Goal: Transaction & Acquisition: Download file/media

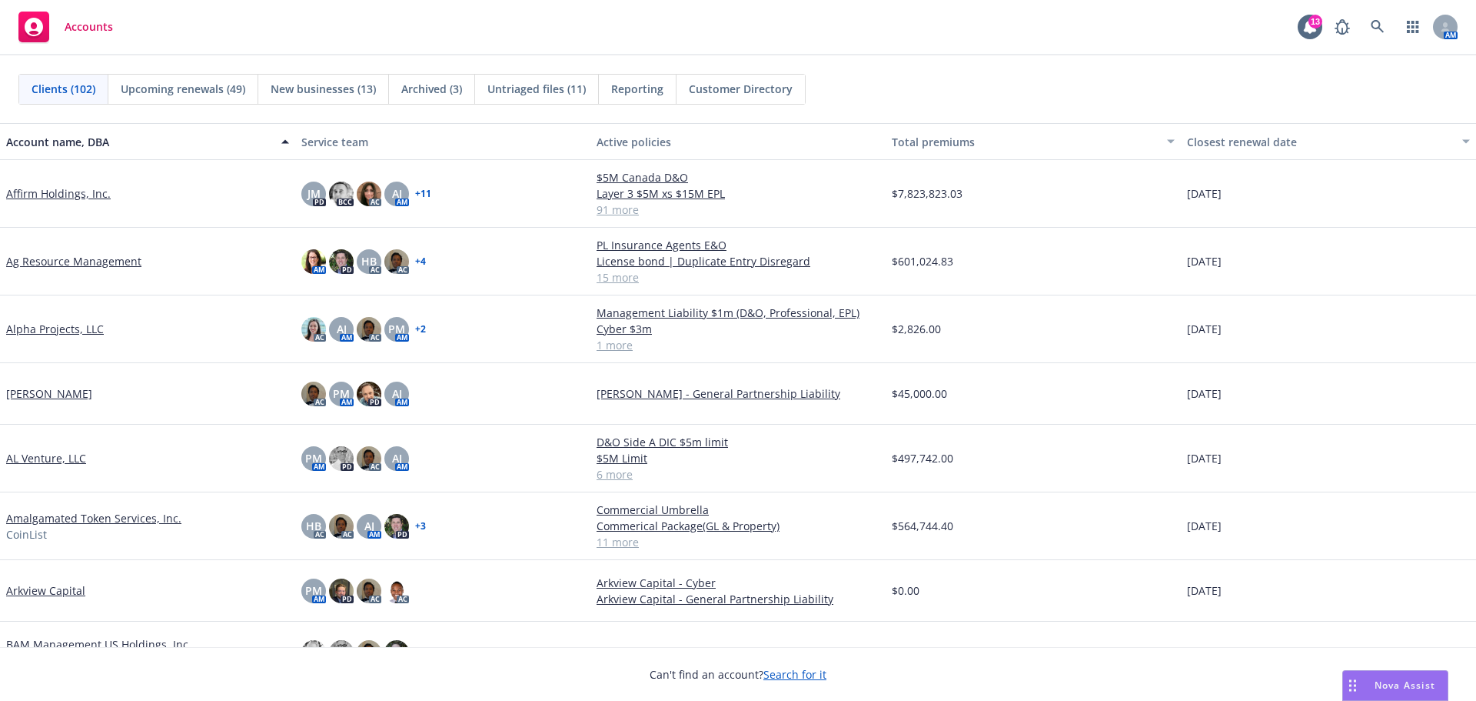
click at [1406, 686] on span "Nova Assist" at bounding box center [1405, 684] width 61 height 13
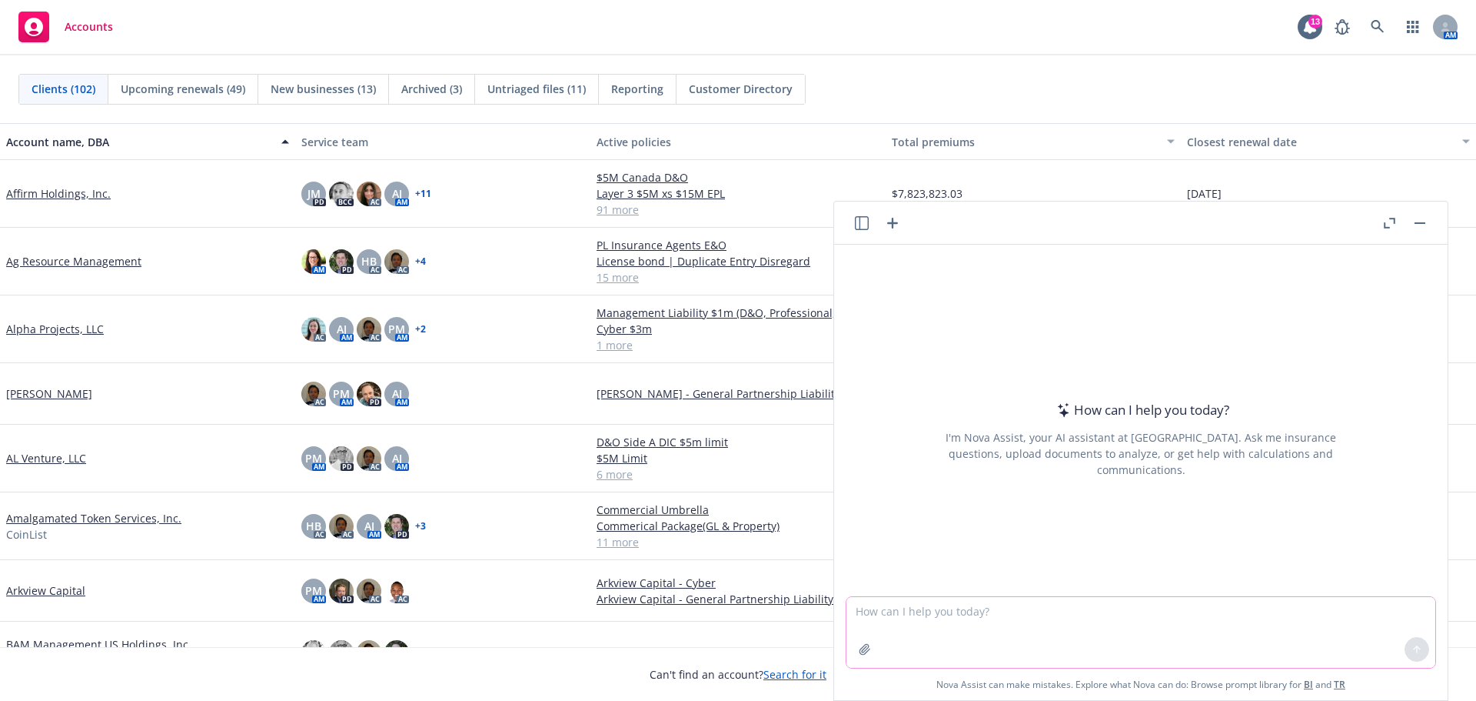
click at [955, 617] on textarea at bounding box center [1141, 632] width 589 height 71
click at [940, 621] on textarea at bounding box center [1141, 632] width 589 height 71
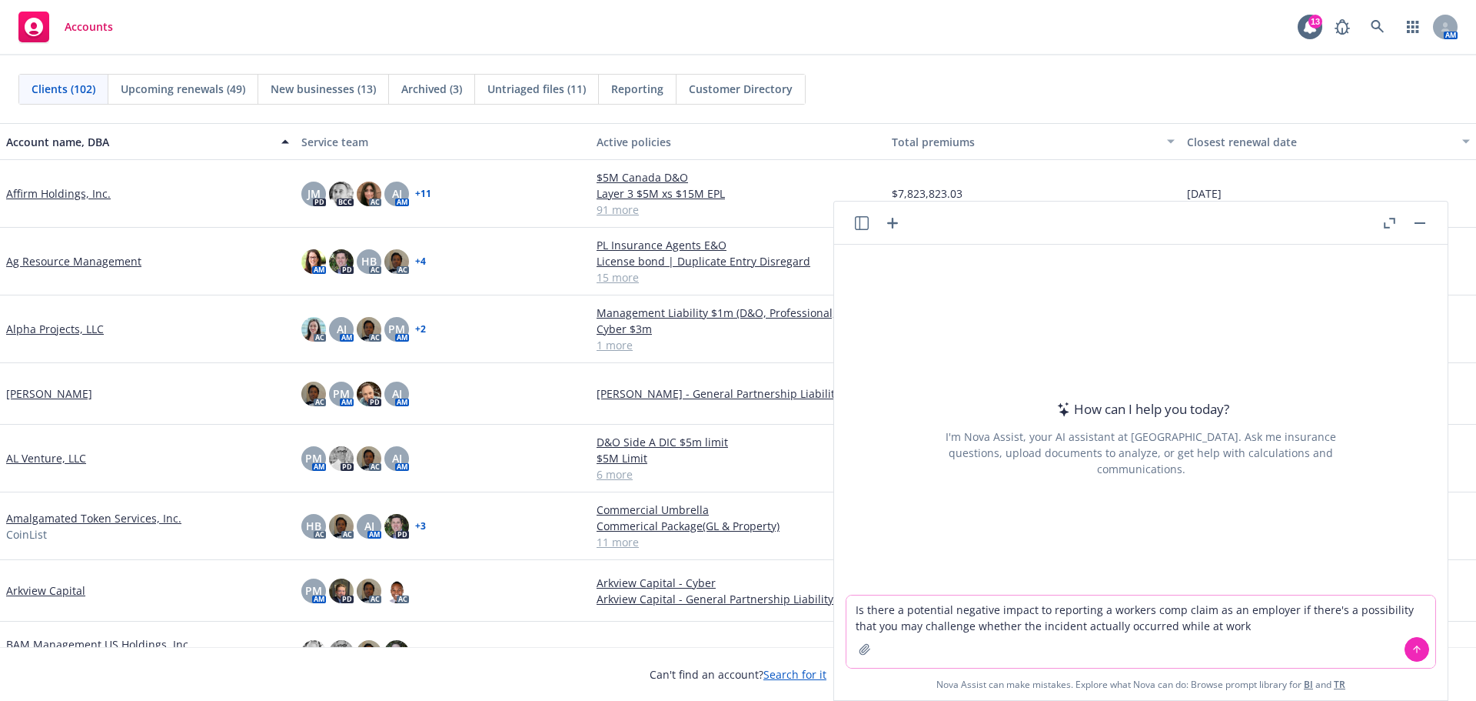
type textarea "Is there a potential negative impact to reporting a workers comp claim as an em…"
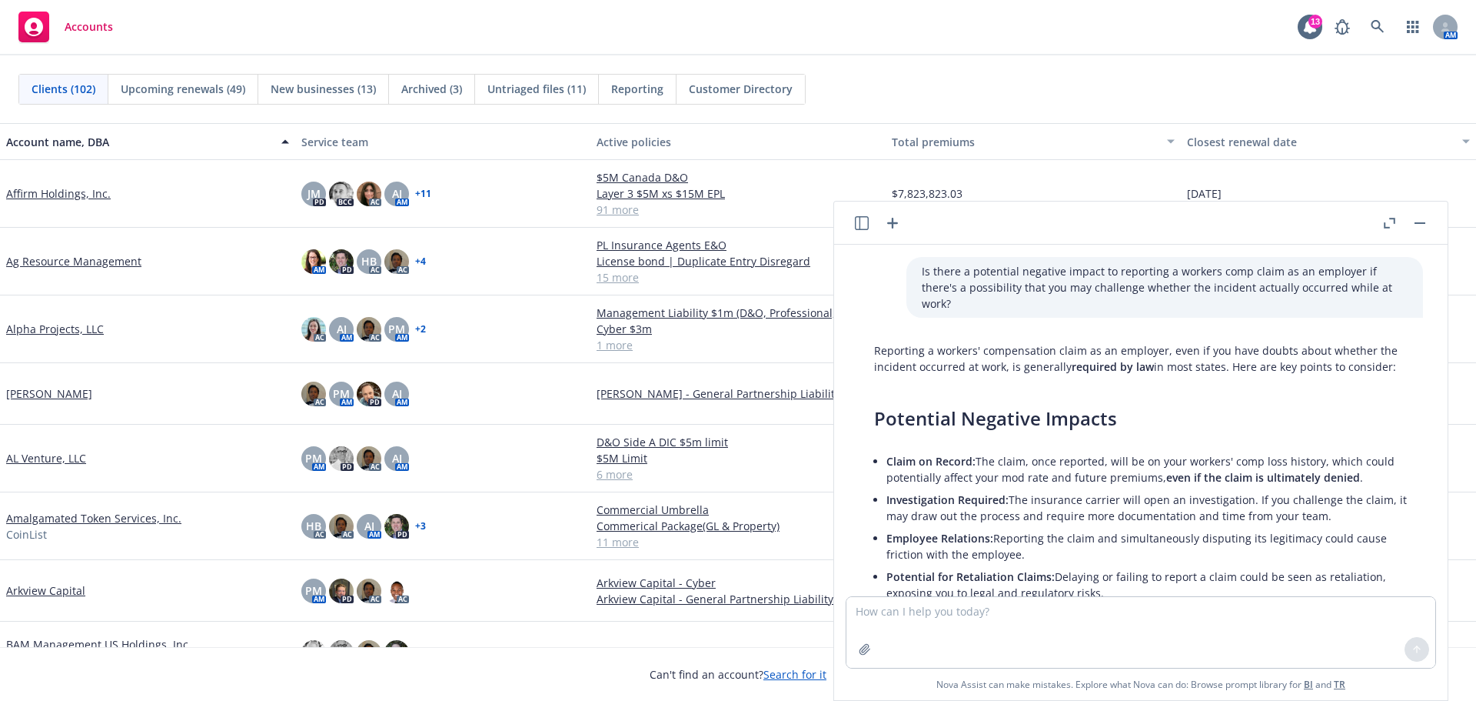
click at [1143, 377] on div "Reporting a workers' compensation claim as an employer, even if you have doubts…" at bounding box center [1141, 709] width 564 height 747
click at [1390, 221] on icon "button" at bounding box center [1390, 223] width 12 height 11
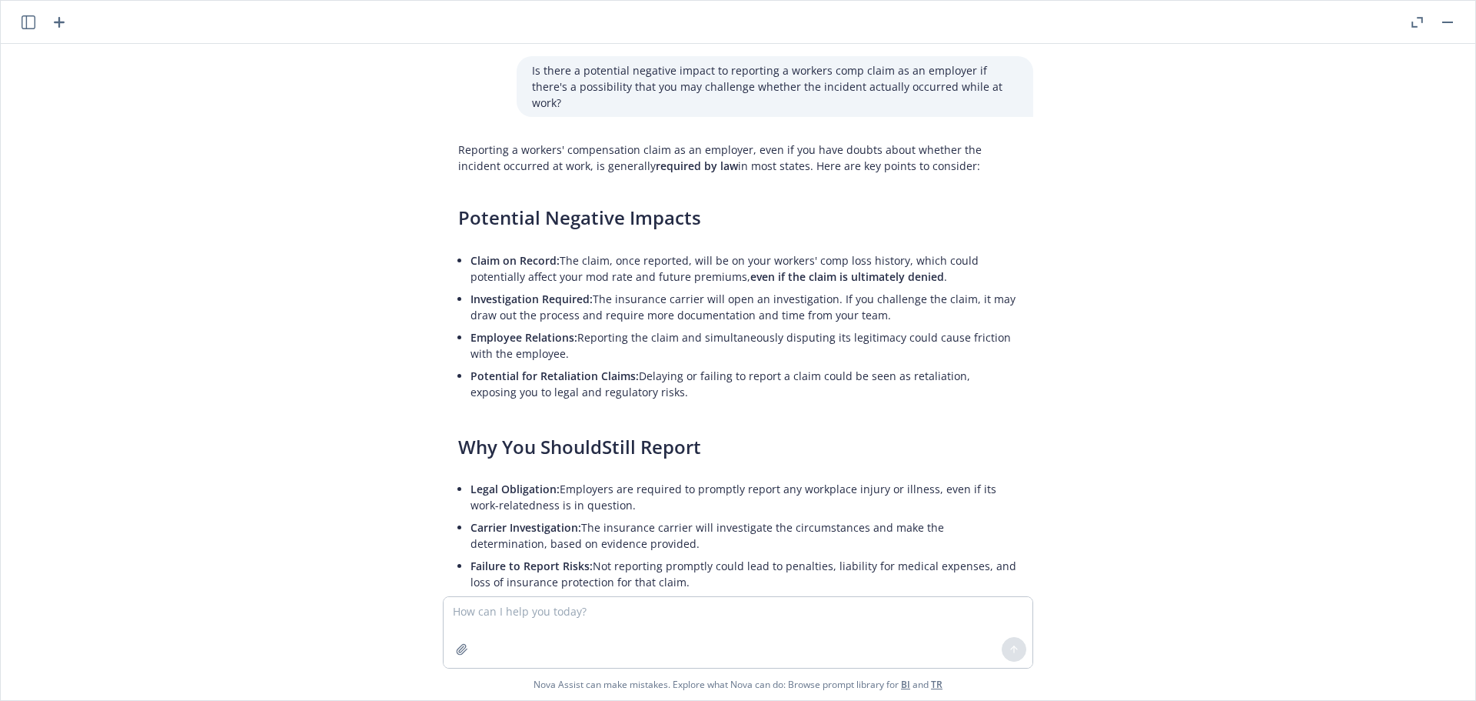
click at [1417, 24] on icon "button" at bounding box center [1418, 22] width 12 height 11
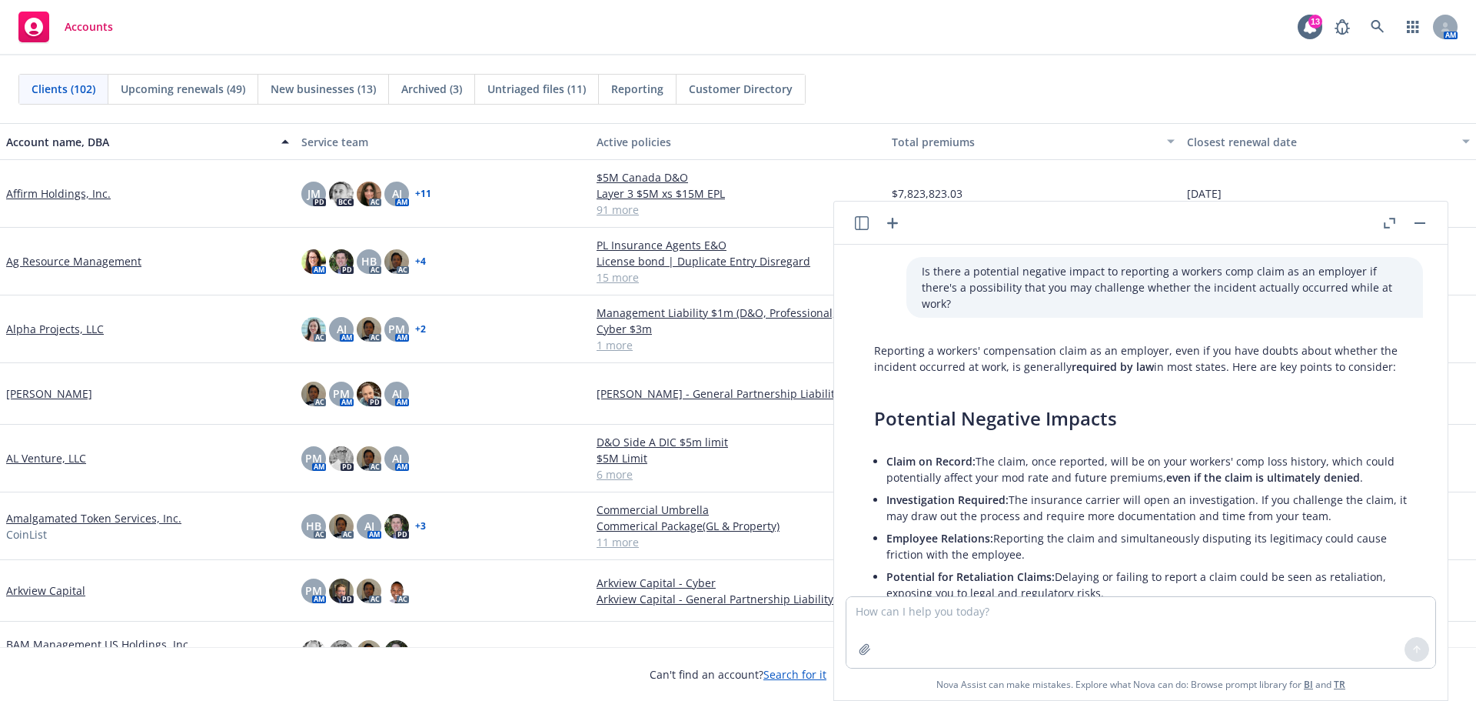
click at [1423, 225] on button "button" at bounding box center [1420, 223] width 18 height 18
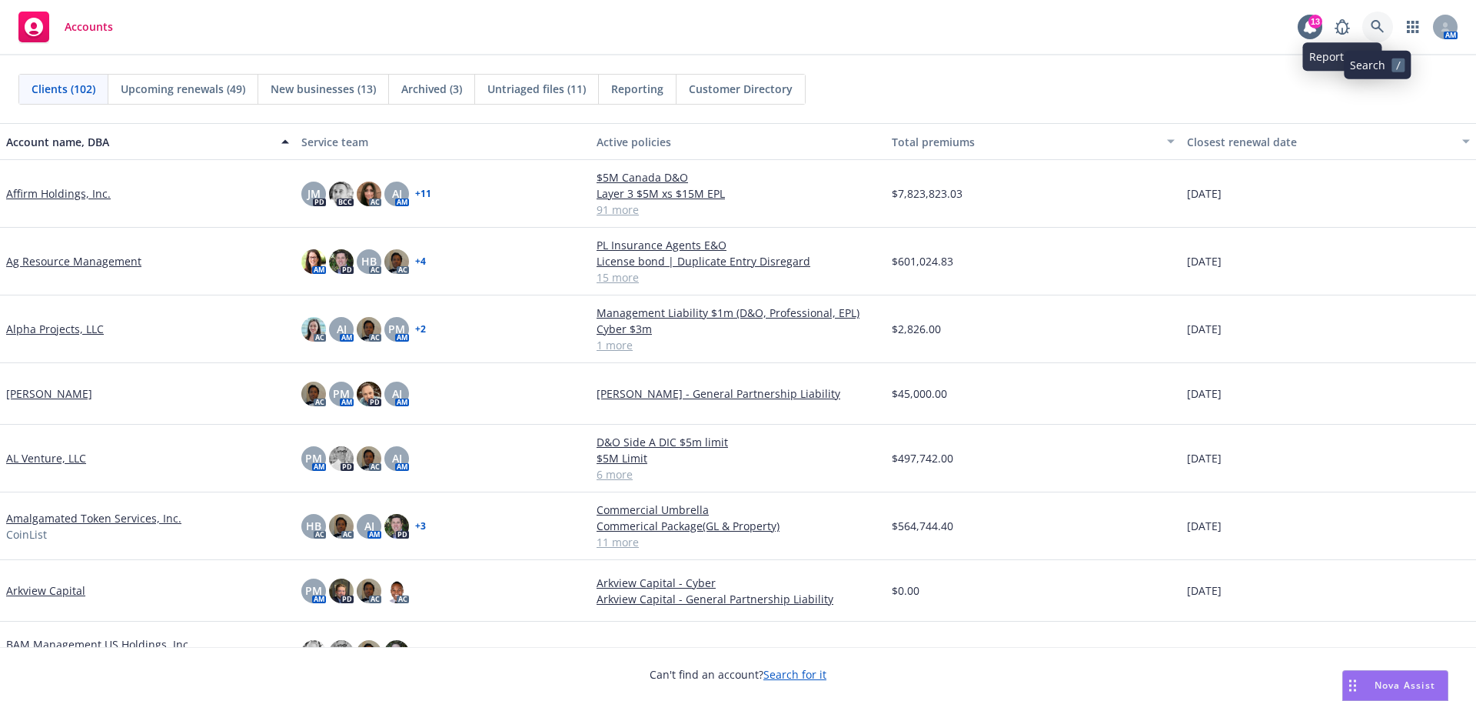
click at [1372, 21] on icon at bounding box center [1378, 27] width 14 height 14
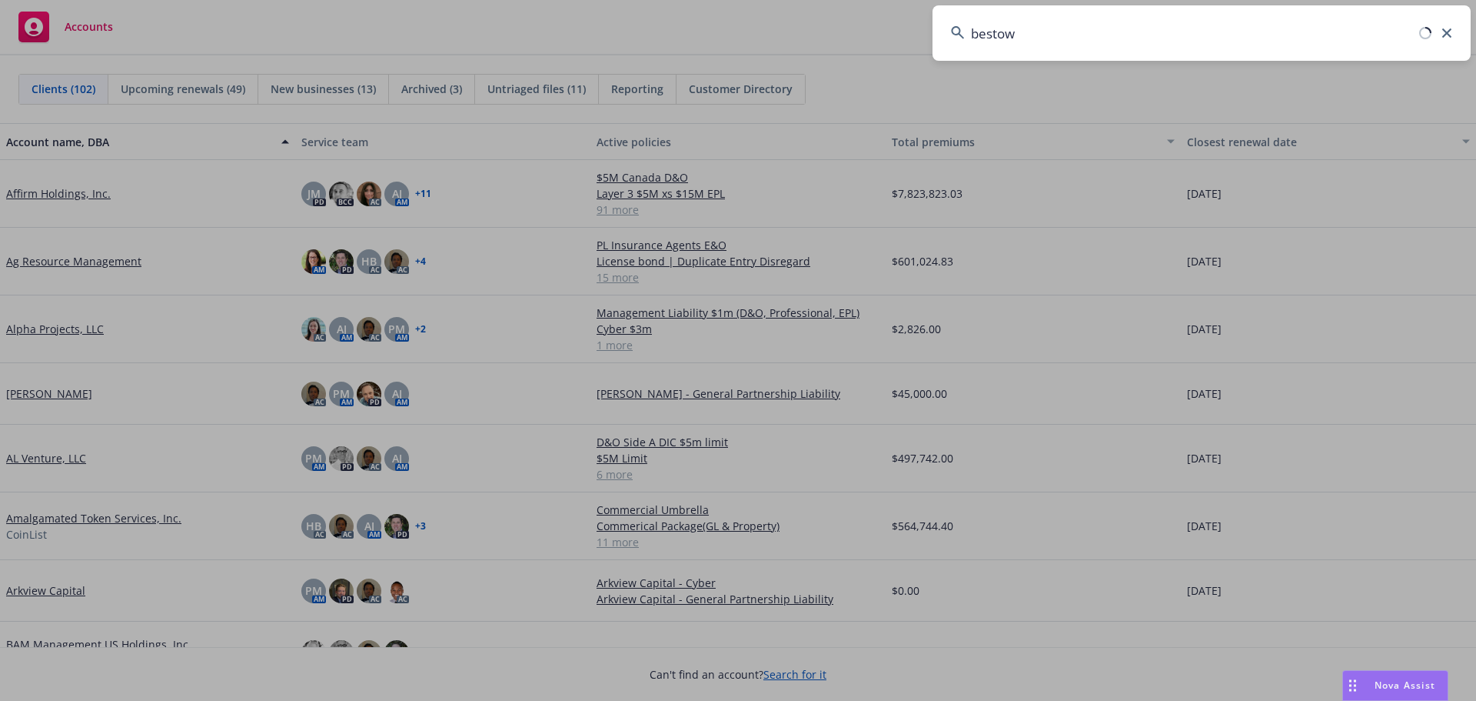
type input "bestow"
click at [1058, 32] on input "bestow" at bounding box center [1202, 32] width 538 height 55
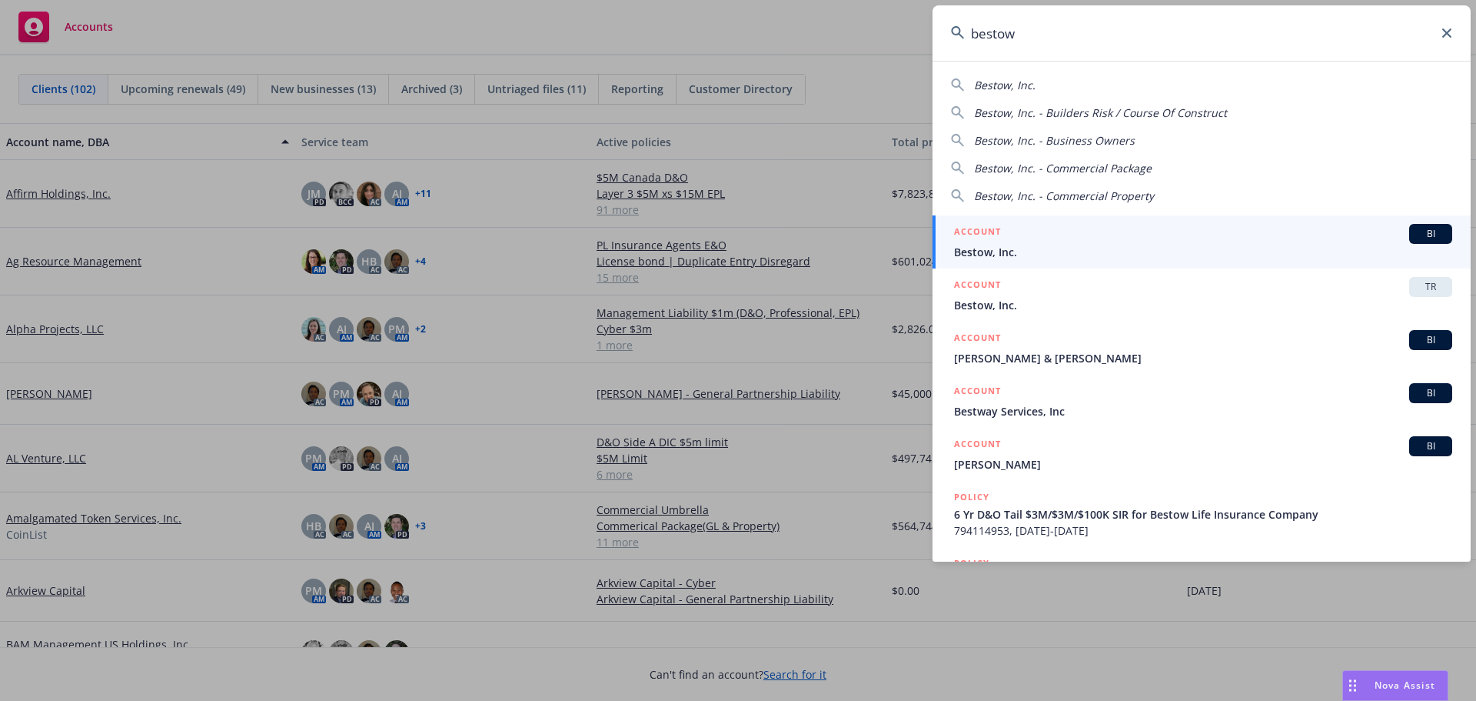
click at [1448, 32] on icon at bounding box center [1447, 32] width 9 height 9
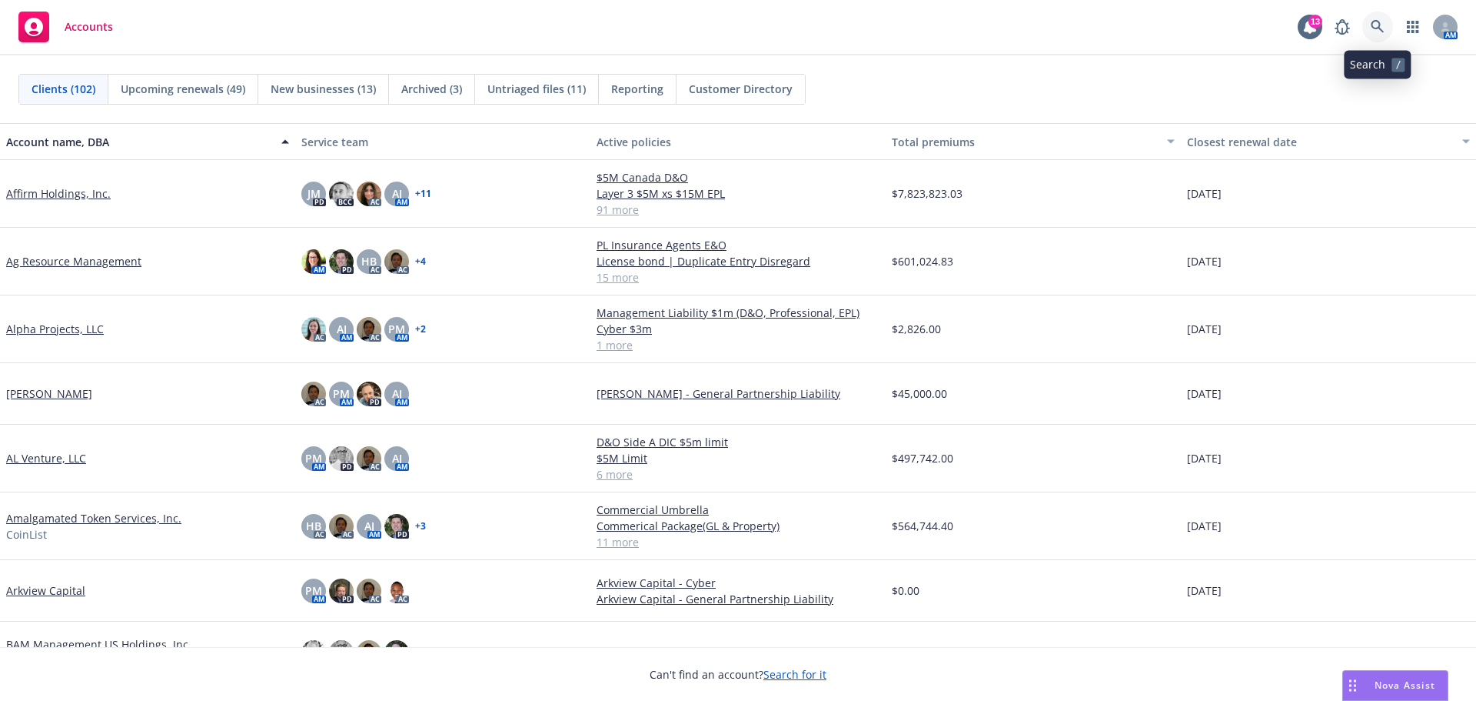
click at [1374, 25] on icon at bounding box center [1378, 27] width 14 height 14
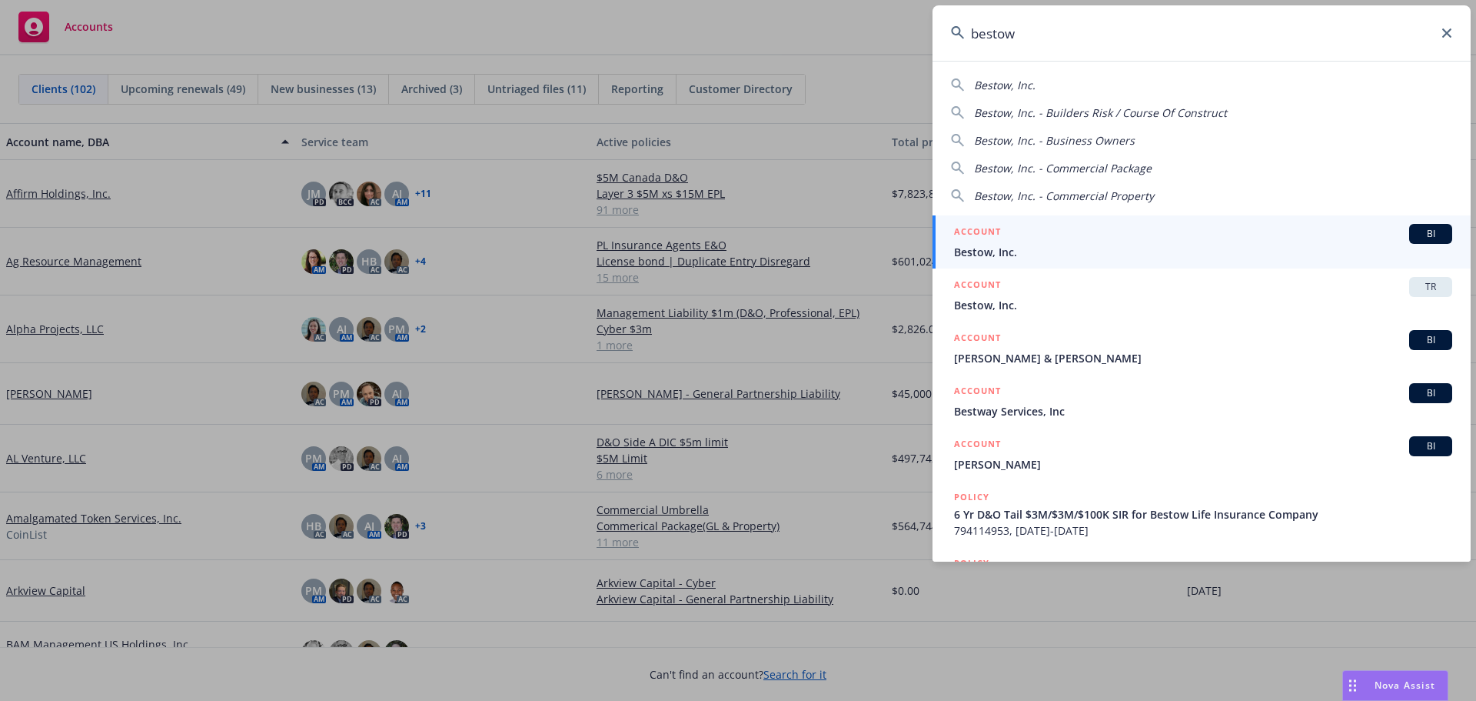
type input "bestow"
click at [1000, 245] on span "Bestow, Inc." at bounding box center [1203, 252] width 498 height 16
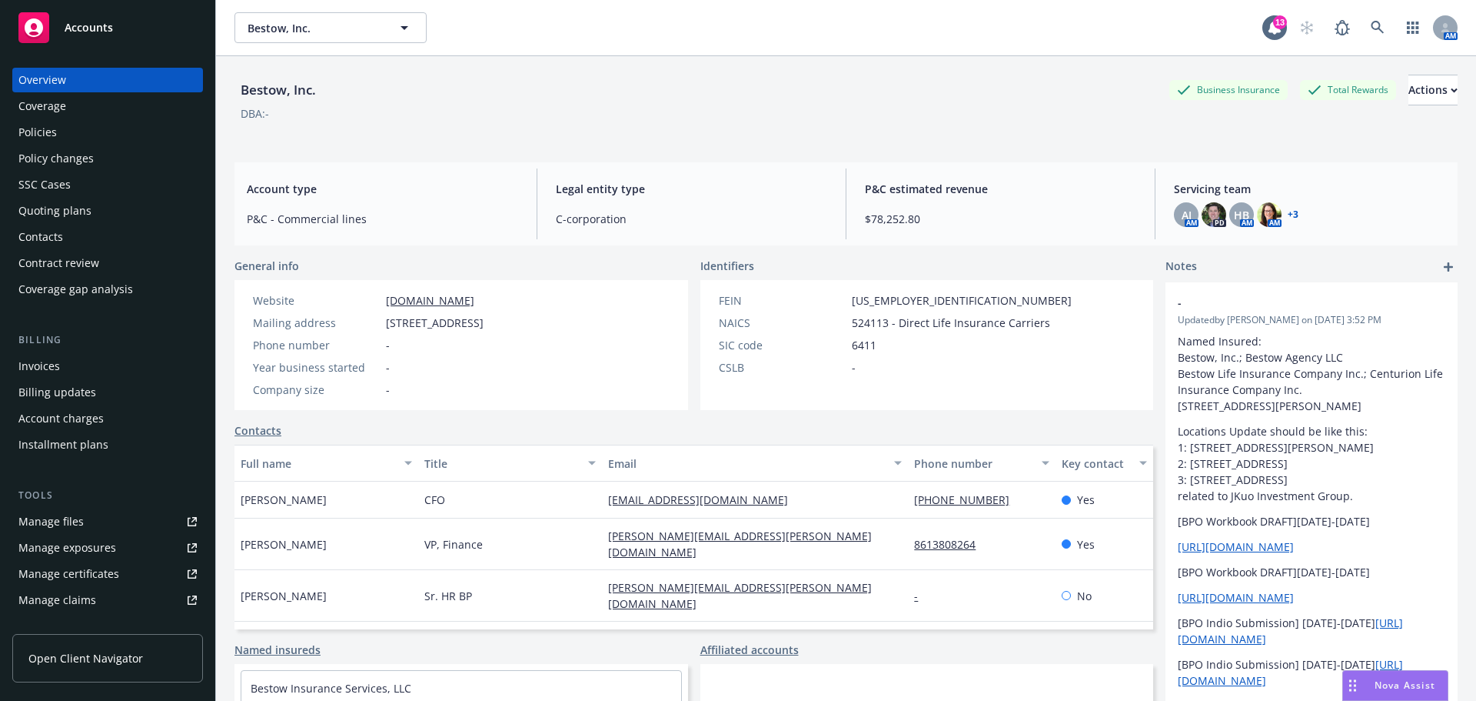
click at [1372, 685] on div "Nova Assist" at bounding box center [1405, 684] width 85 height 13
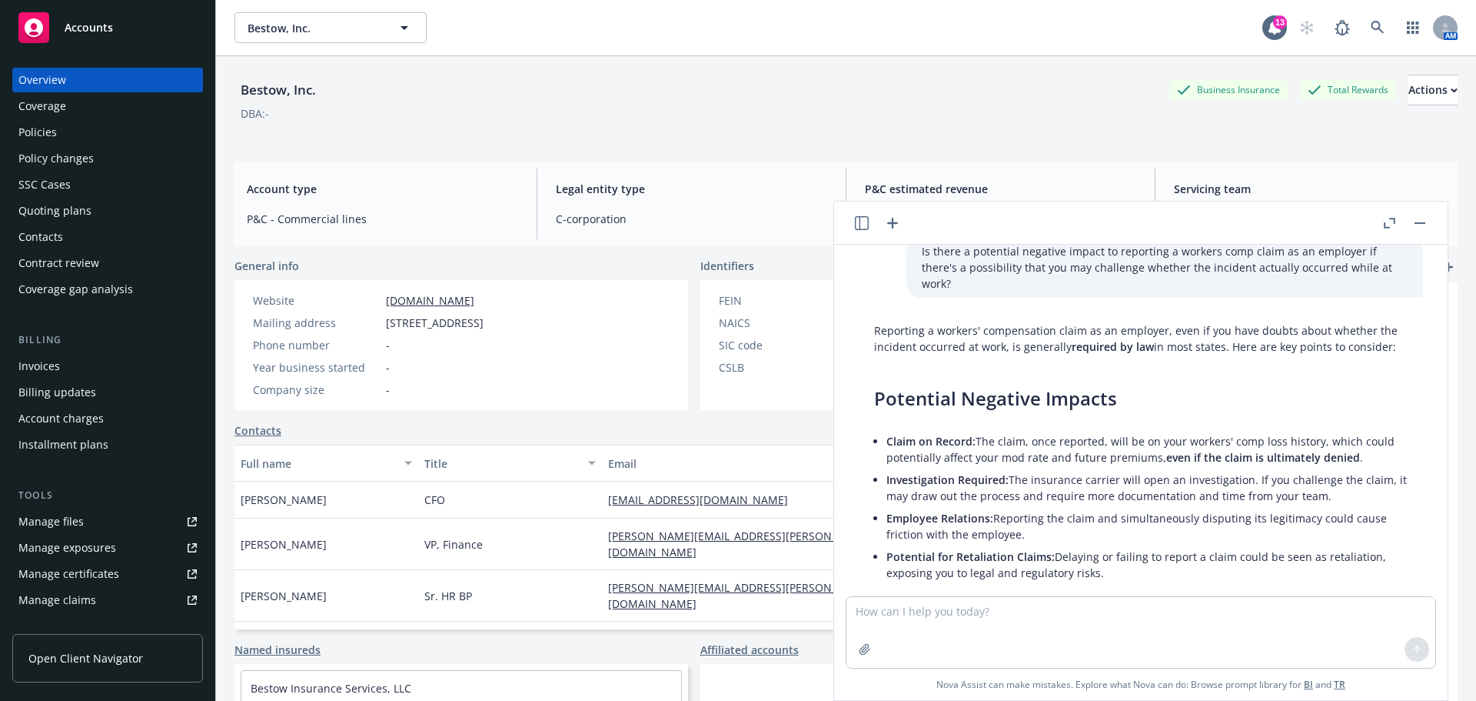
scroll to position [77, 0]
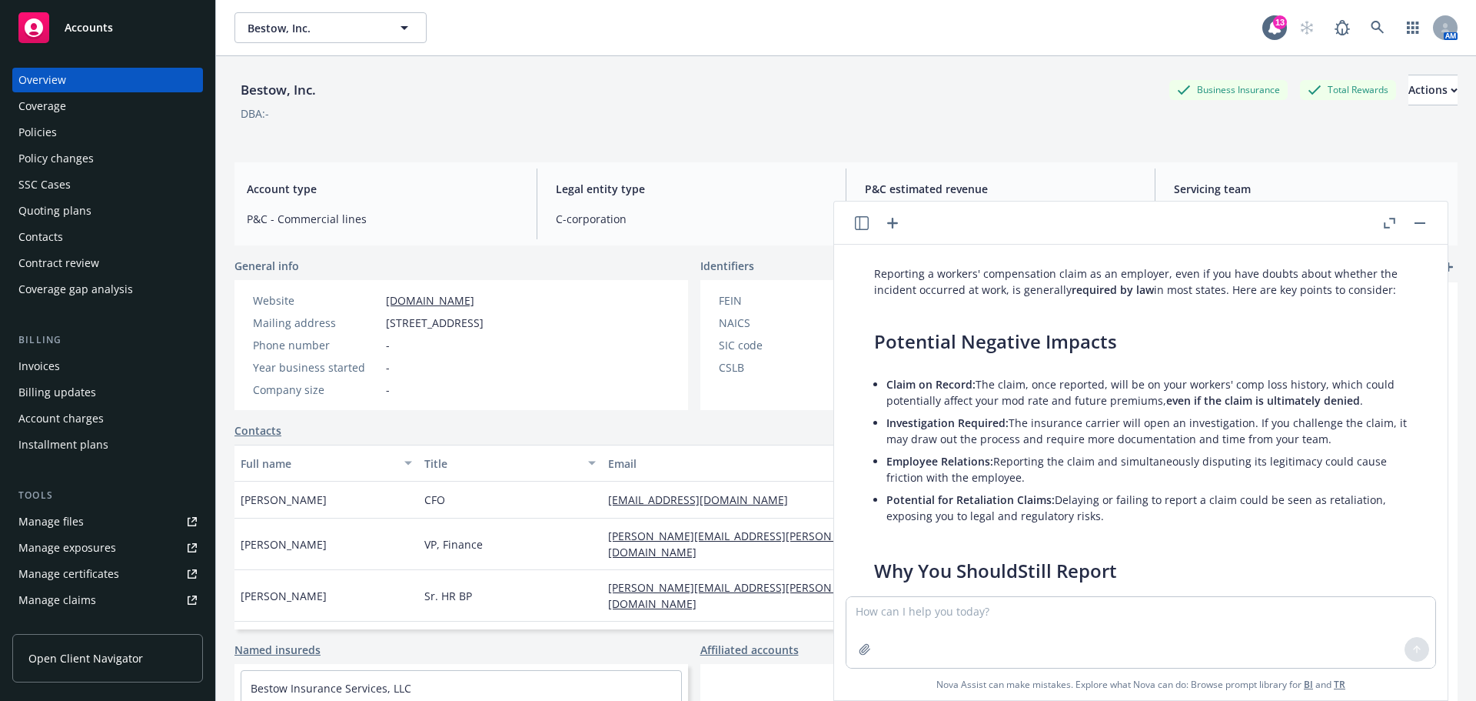
click at [894, 225] on icon "button" at bounding box center [892, 223] width 11 height 11
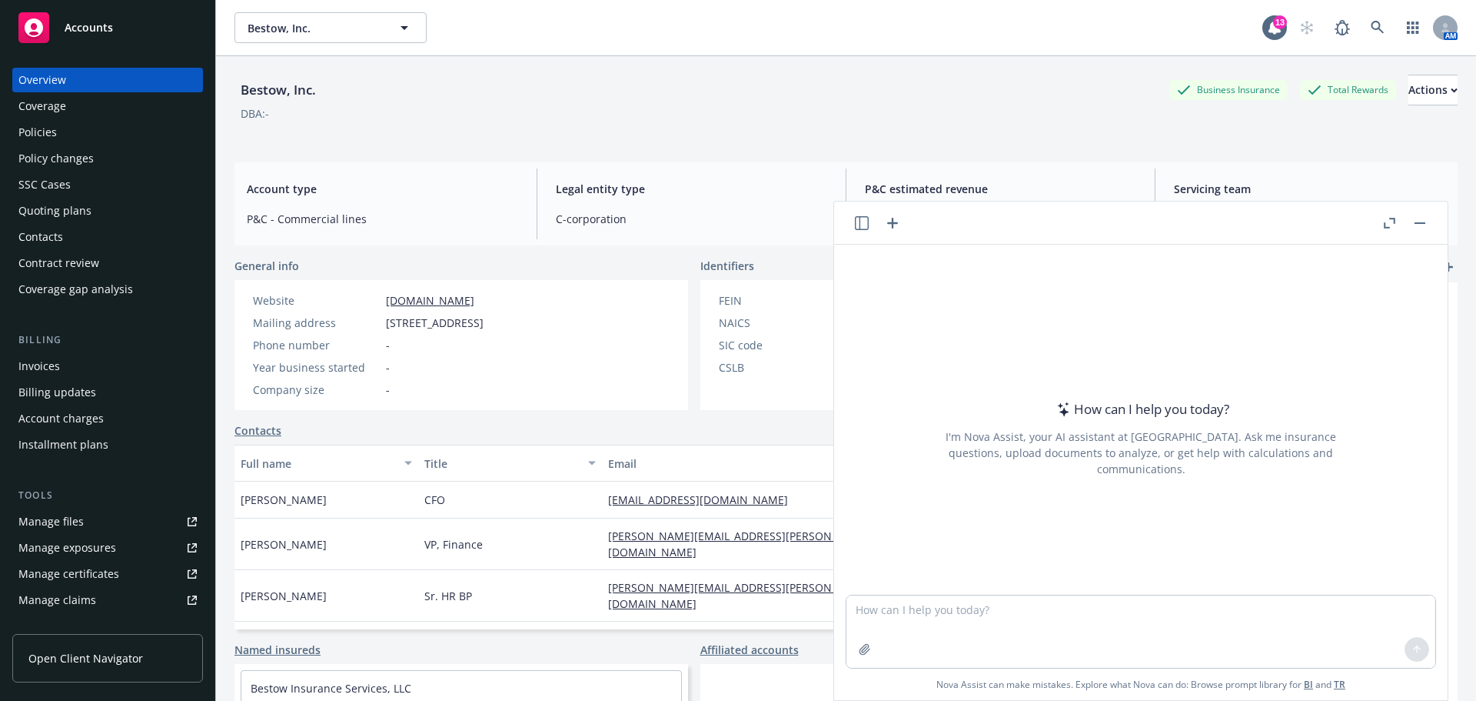
click at [1007, 609] on textarea at bounding box center [1141, 631] width 589 height 72
type textarea "please summarize claim reporting procedures in the attached policy"
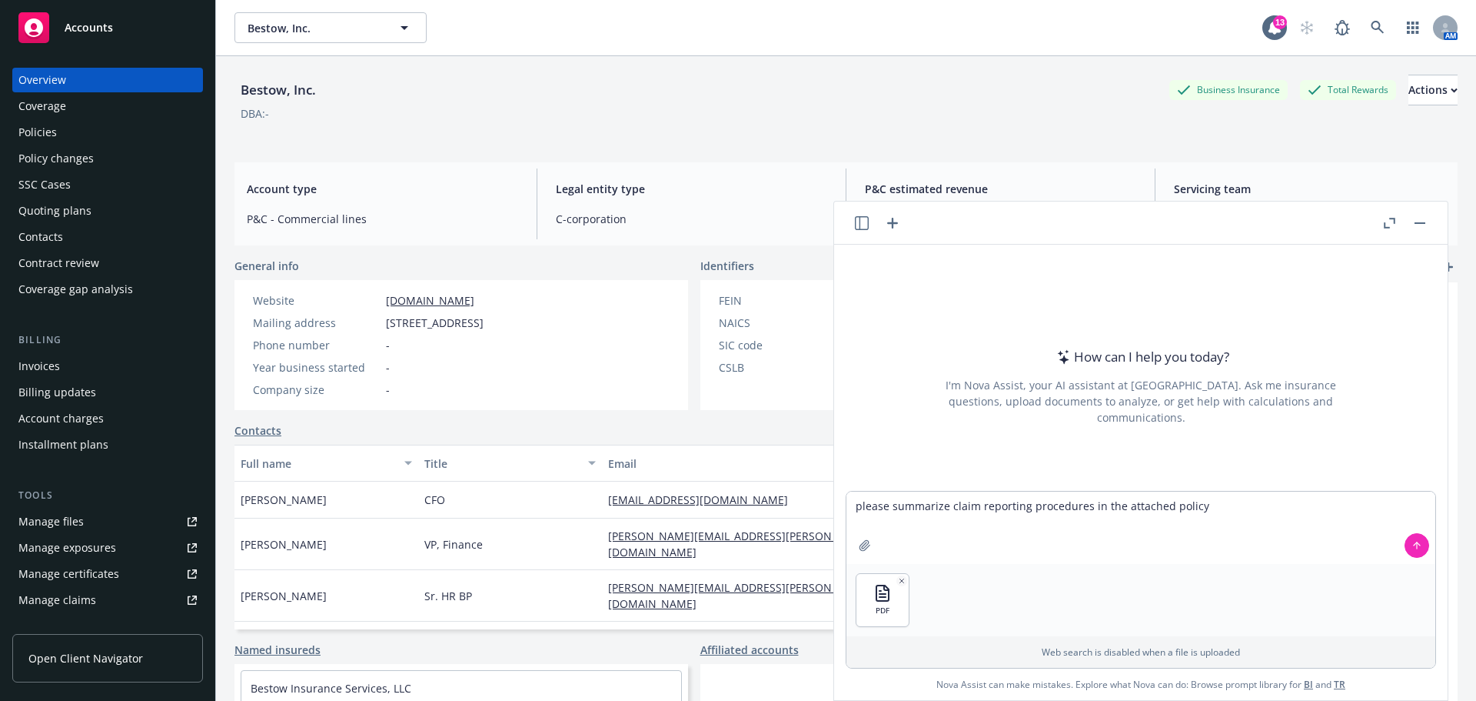
click at [976, 589] on div "PDF" at bounding box center [1141, 600] width 589 height 72
click at [1210, 511] on textarea "please summarize claim reporting procedures in the attached policy" at bounding box center [1141, 527] width 589 height 72
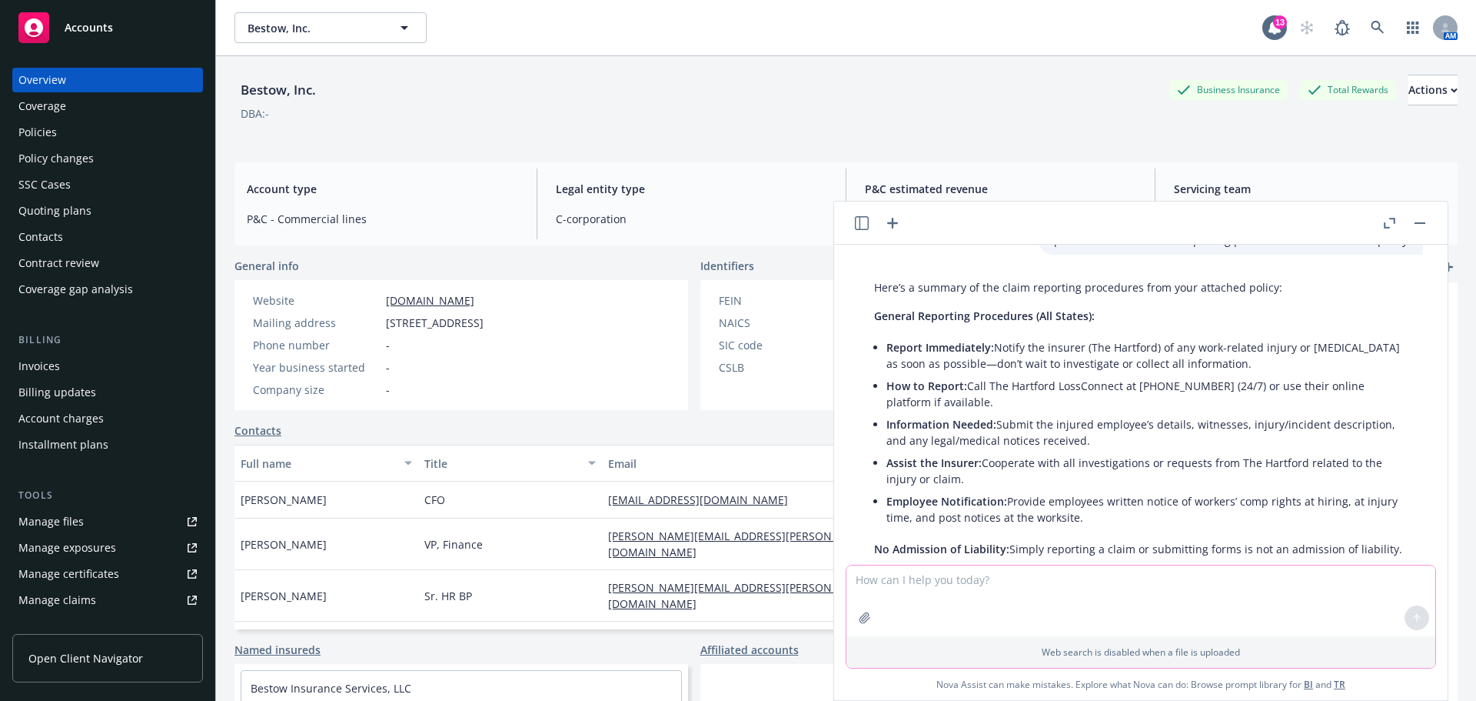
scroll to position [98, 0]
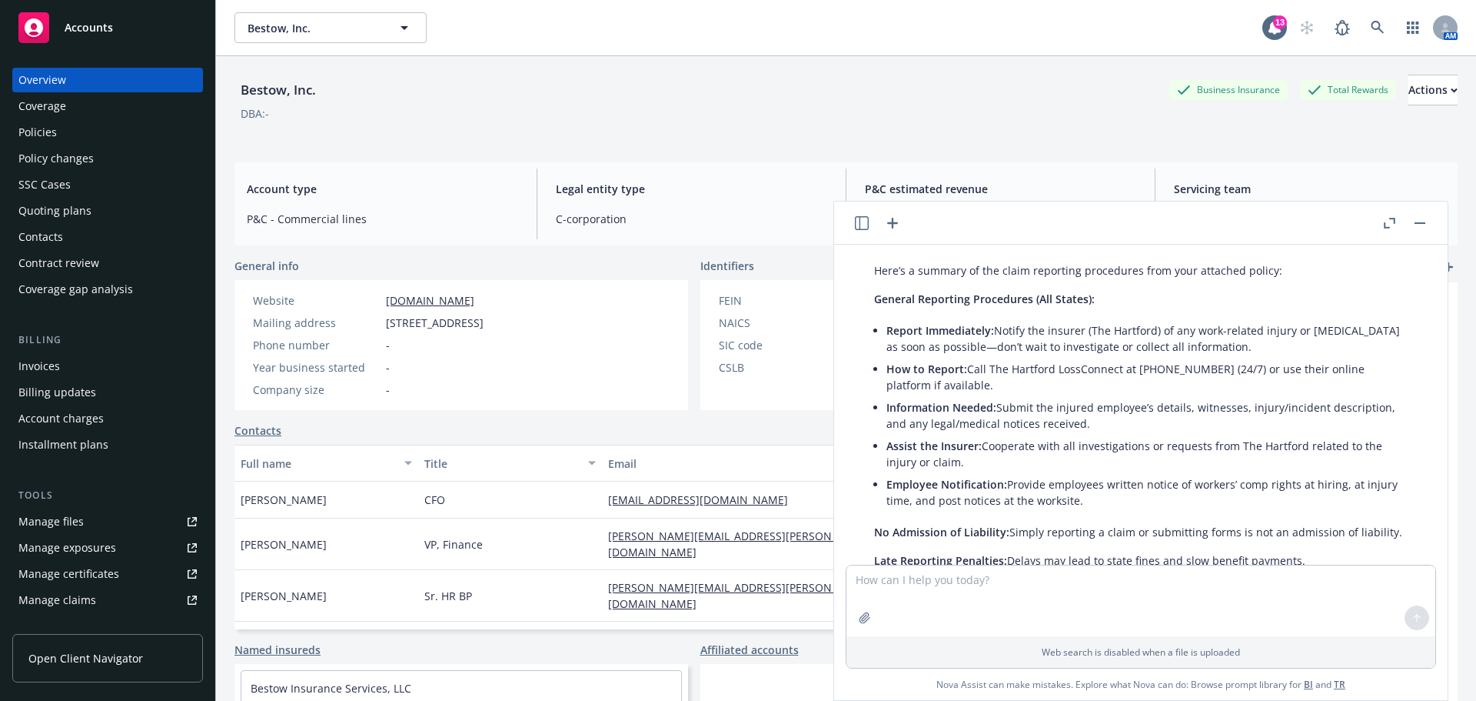
drag, startPoint x: 887, startPoint y: 367, endPoint x: 1096, endPoint y: 421, distance: 216.2
click at [1096, 421] on ul "Report Immediately: Notify the insurer (The Hartford) of any work-related injur…" at bounding box center [1147, 415] width 521 height 192
copy ul "How to Report: Call The Hartford LossConnect at [PHONE_NUMBER] (24/7) or use th…"
click at [1127, 429] on li "Information Needed: Submit the injured employee’s details, witnesses, injury/in…" at bounding box center [1147, 415] width 521 height 38
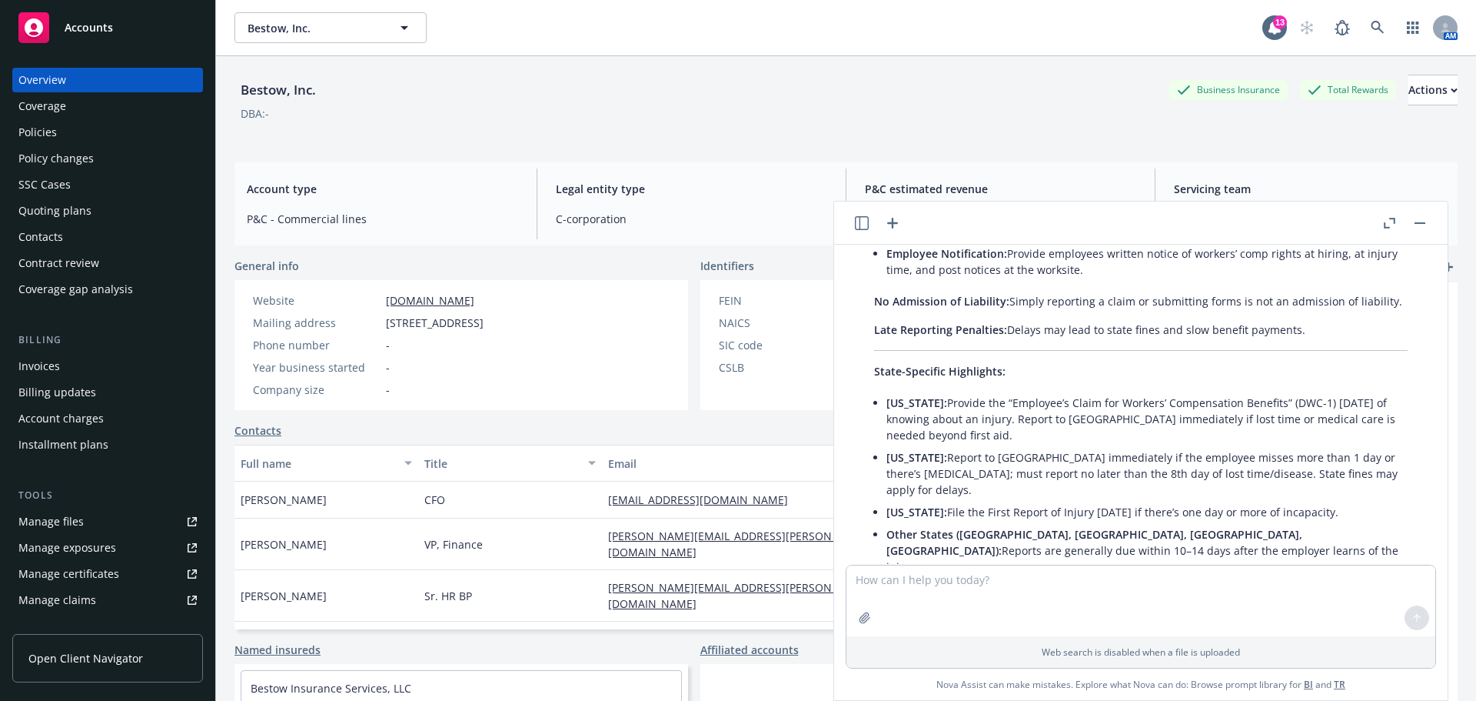
scroll to position [406, 0]
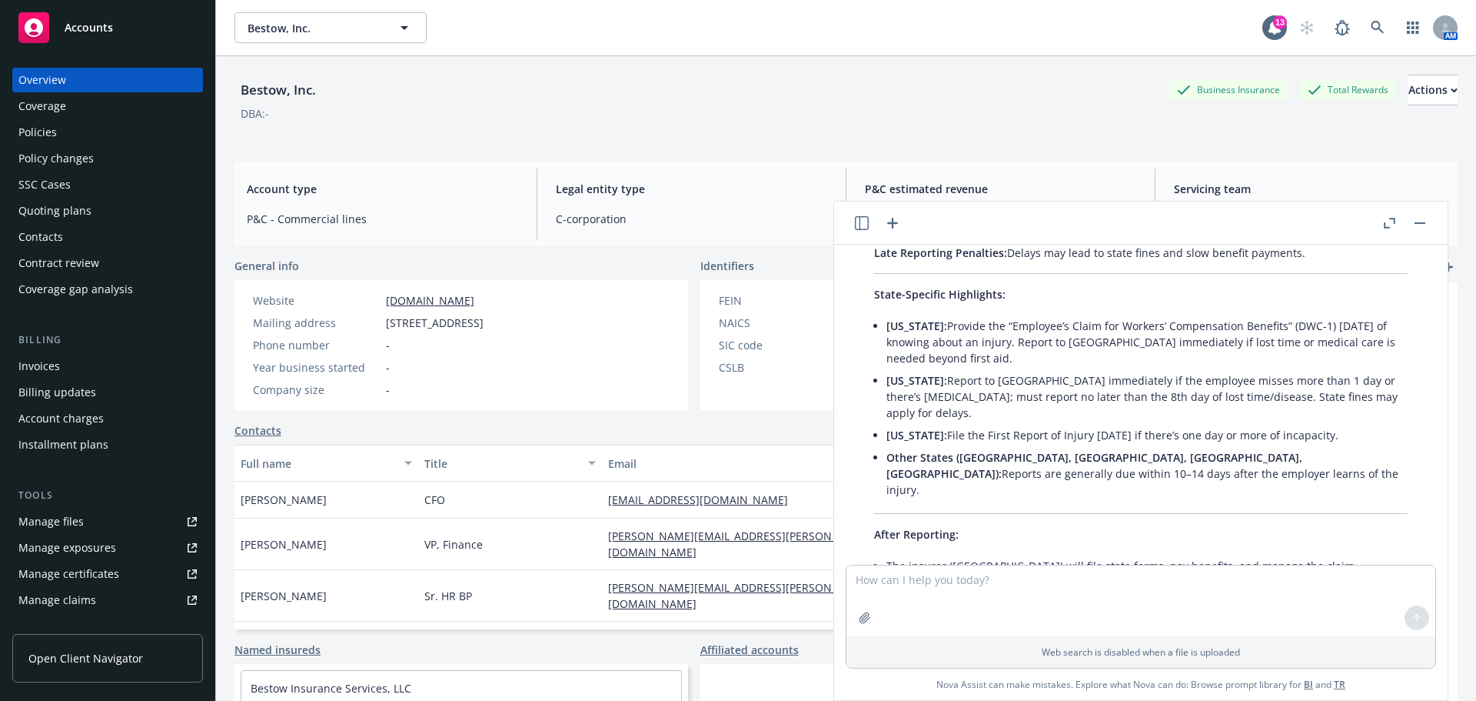
drag, startPoint x: 508, startPoint y: 136, endPoint x: 288, endPoint y: 138, distance: 219.9
click at [504, 136] on div "Bestow, Inc. Business Insurance Total Rewards Actions DBA: -" at bounding box center [846, 106] width 1223 height 63
click at [32, 124] on div "Policies" at bounding box center [37, 132] width 38 height 25
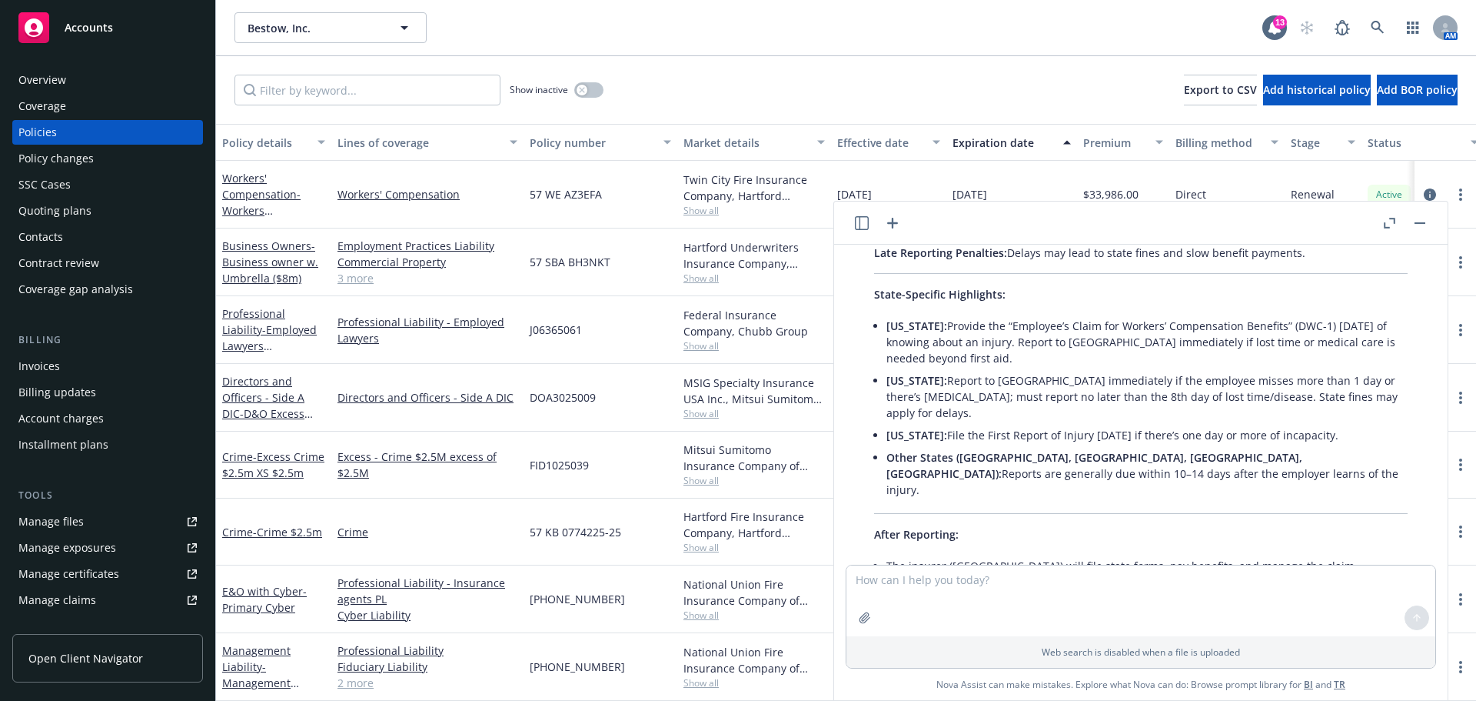
click at [1416, 222] on rect "button" at bounding box center [1420, 223] width 11 height 2
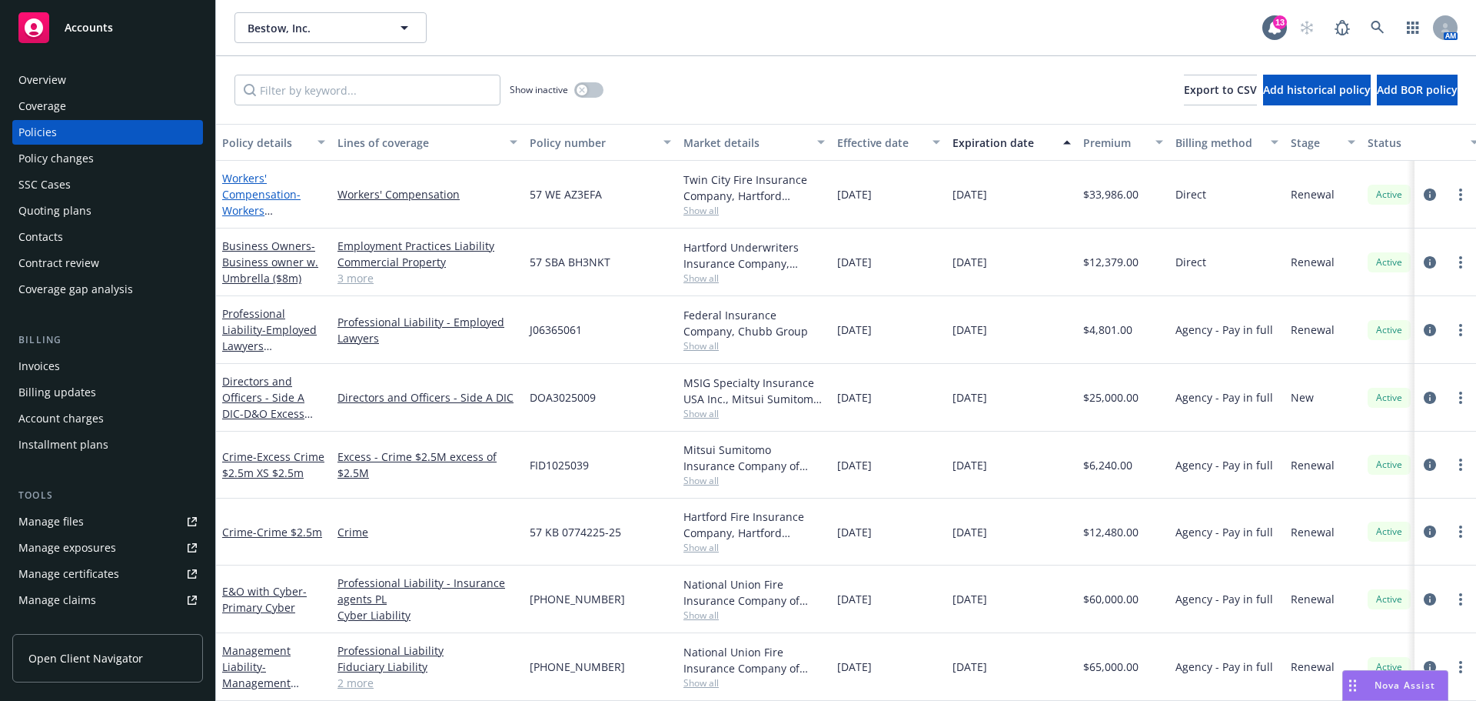
click at [264, 198] on link "Workers' Compensation - Workers Compensation" at bounding box center [261, 202] width 78 height 63
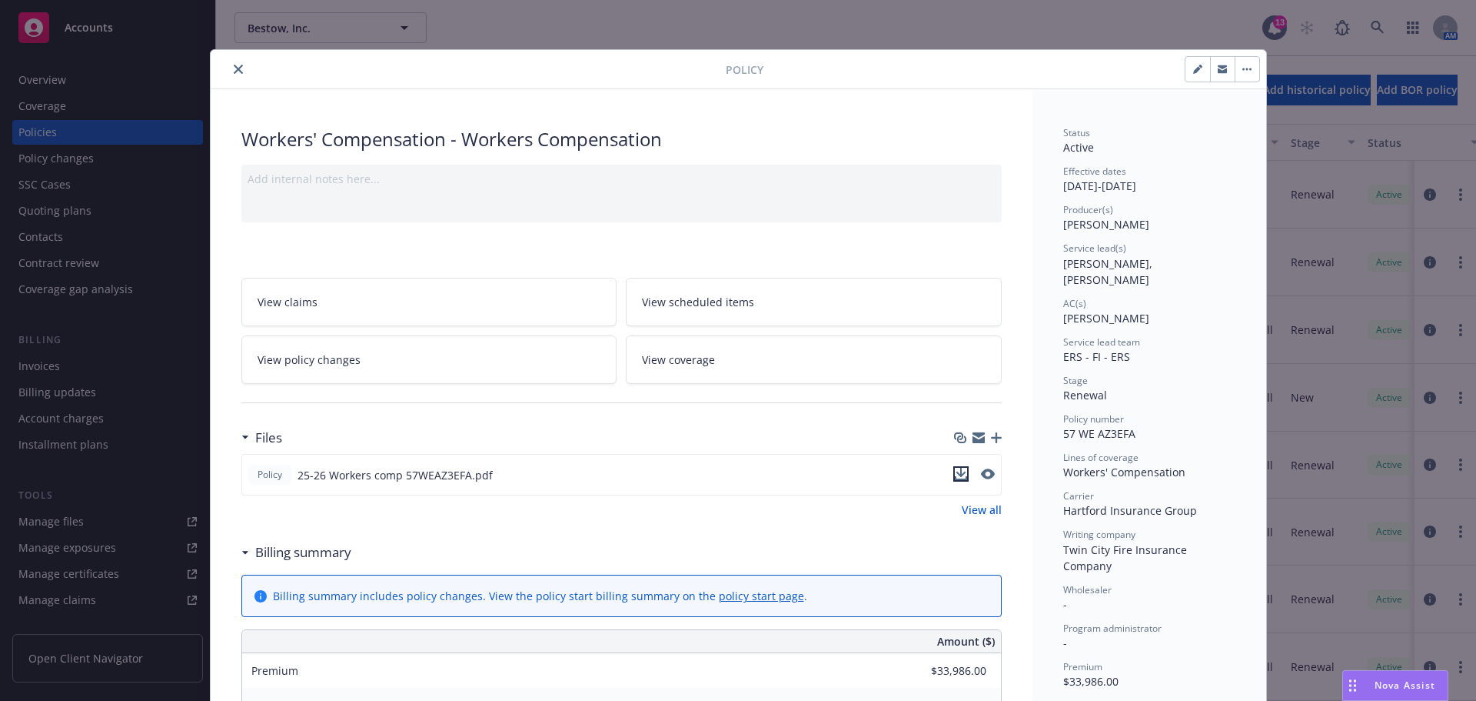
click at [957, 474] on icon "download file" at bounding box center [961, 474] width 12 height 12
click at [234, 67] on icon "close" at bounding box center [238, 69] width 9 height 9
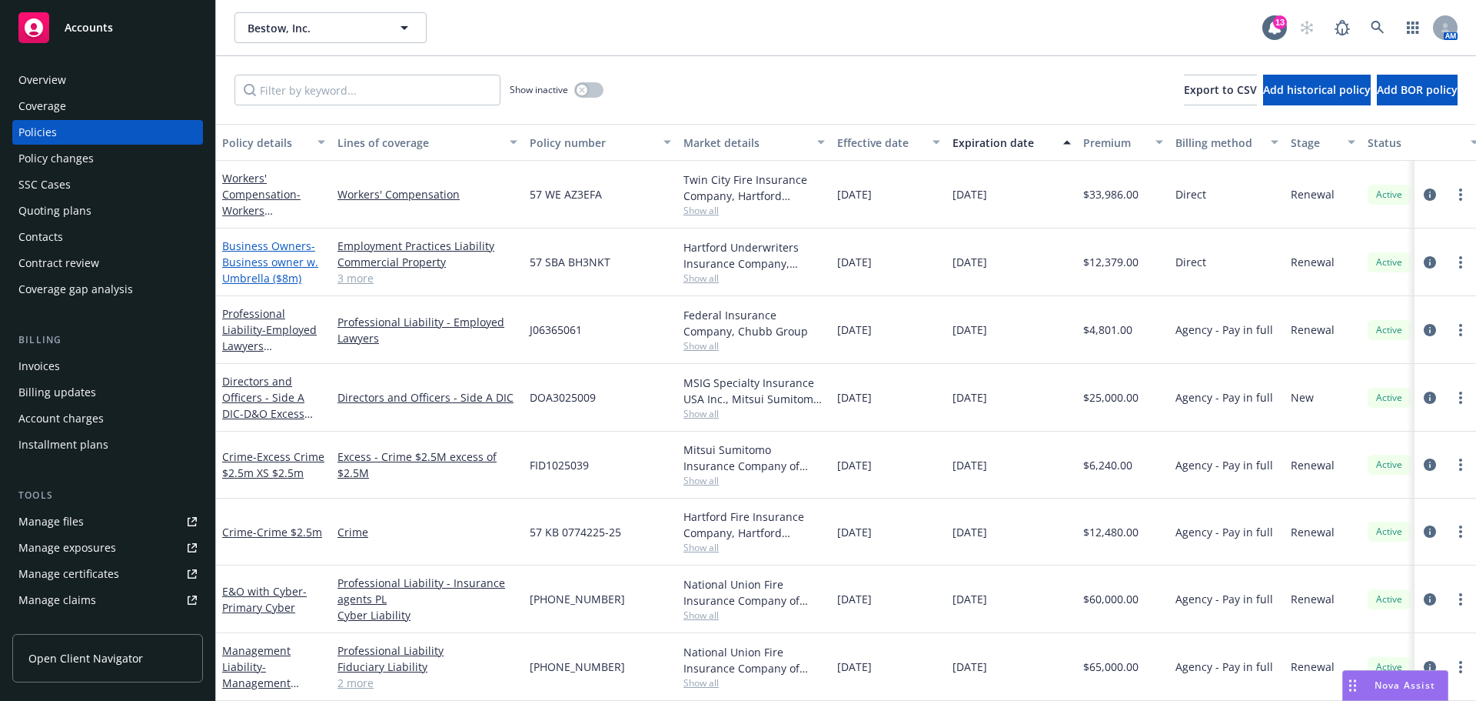
click at [281, 260] on span "- Business owner w. Umbrella ($8m)" at bounding box center [270, 261] width 96 height 47
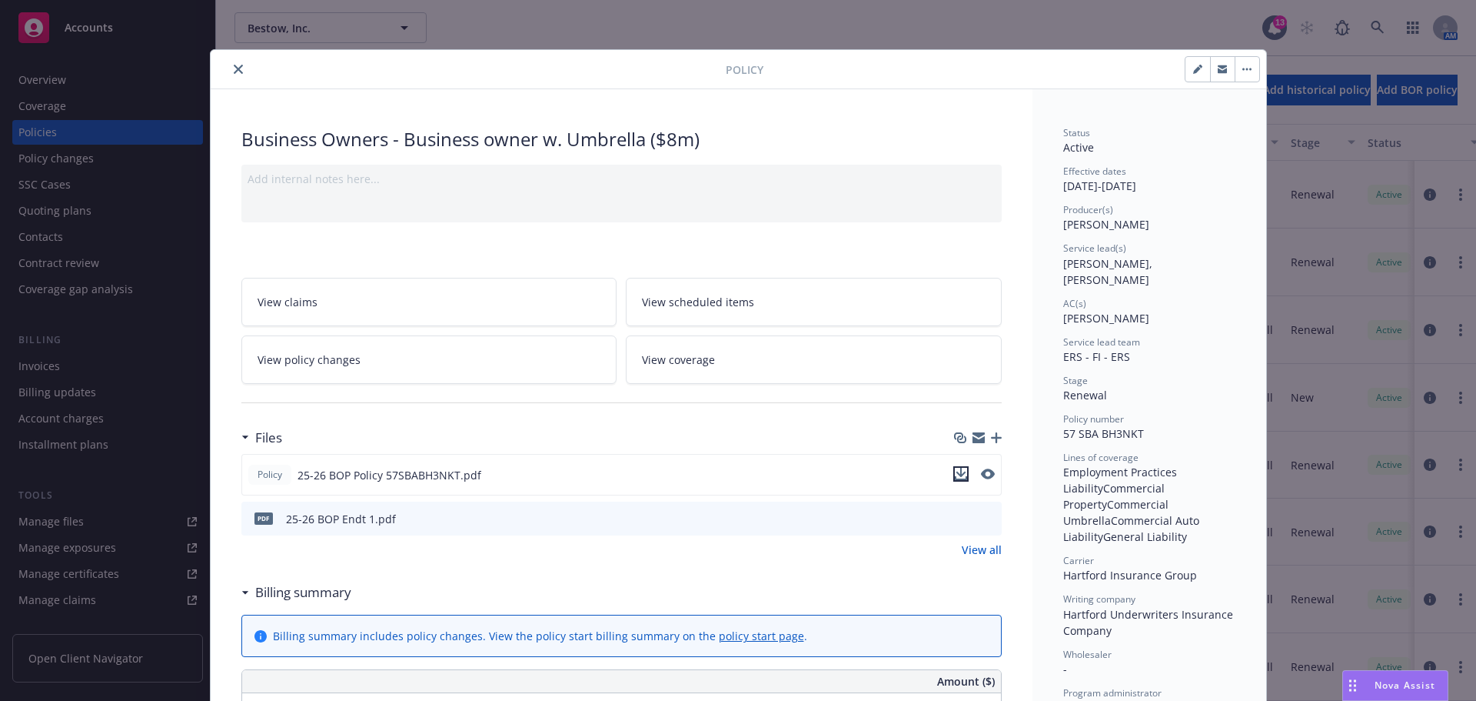
click at [957, 474] on icon "download file" at bounding box center [961, 472] width 10 height 9
click at [237, 66] on button "close" at bounding box center [238, 69] width 18 height 18
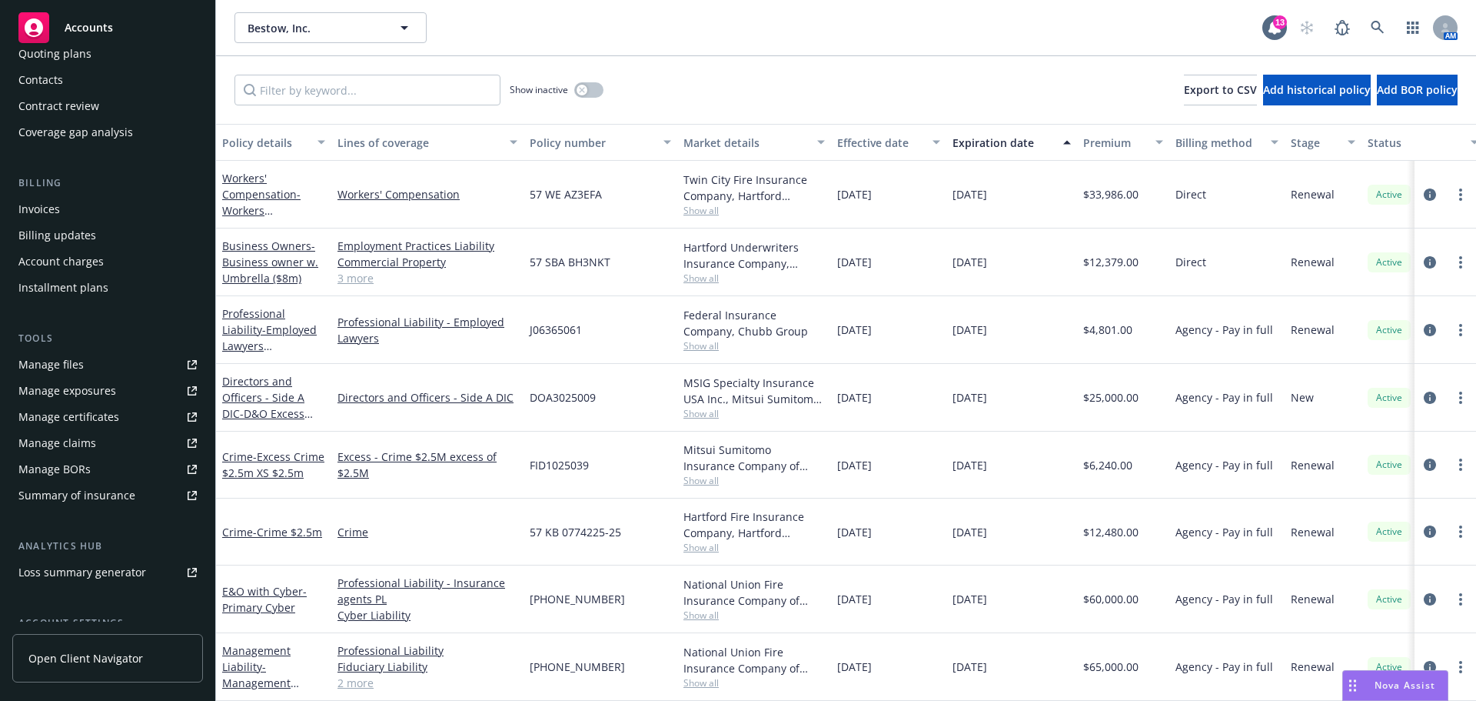
scroll to position [231, 0]
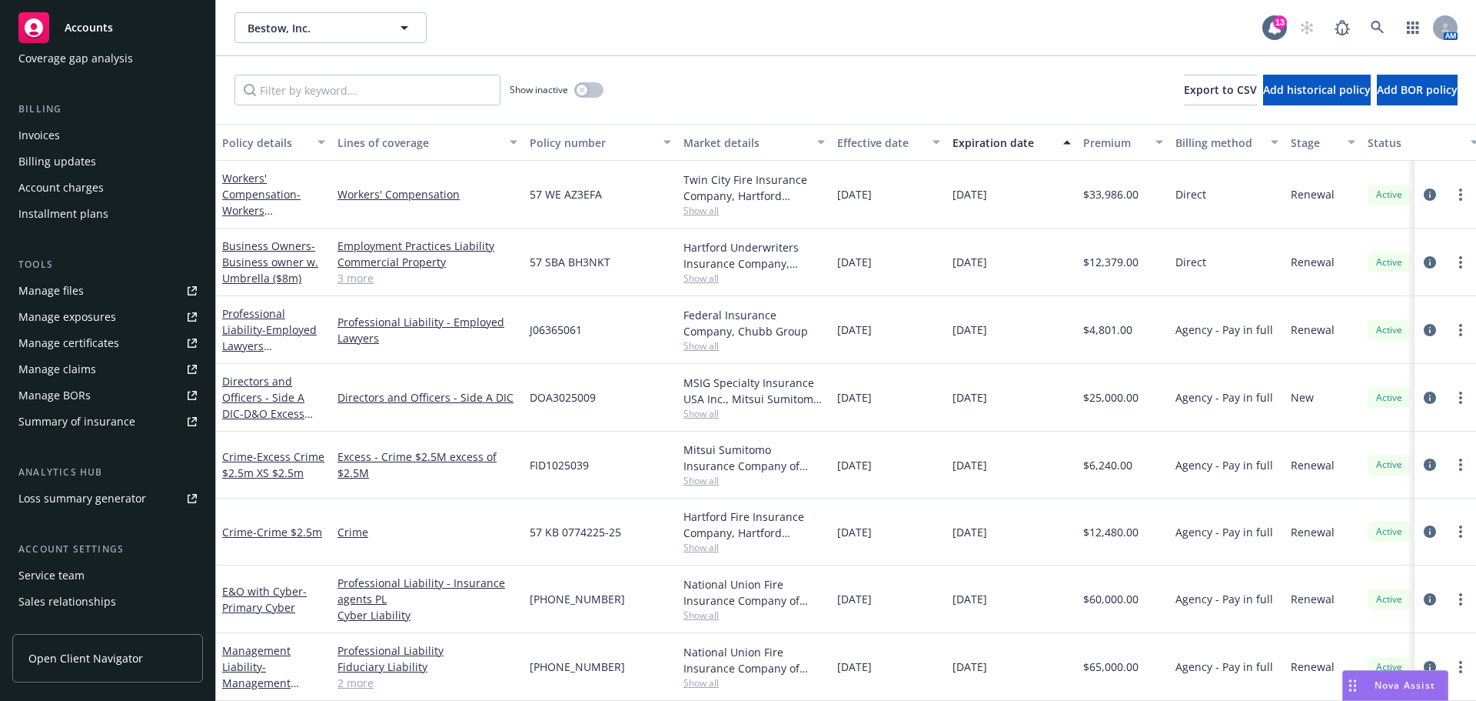
click at [82, 336] on div "Manage certificates" at bounding box center [68, 343] width 101 height 25
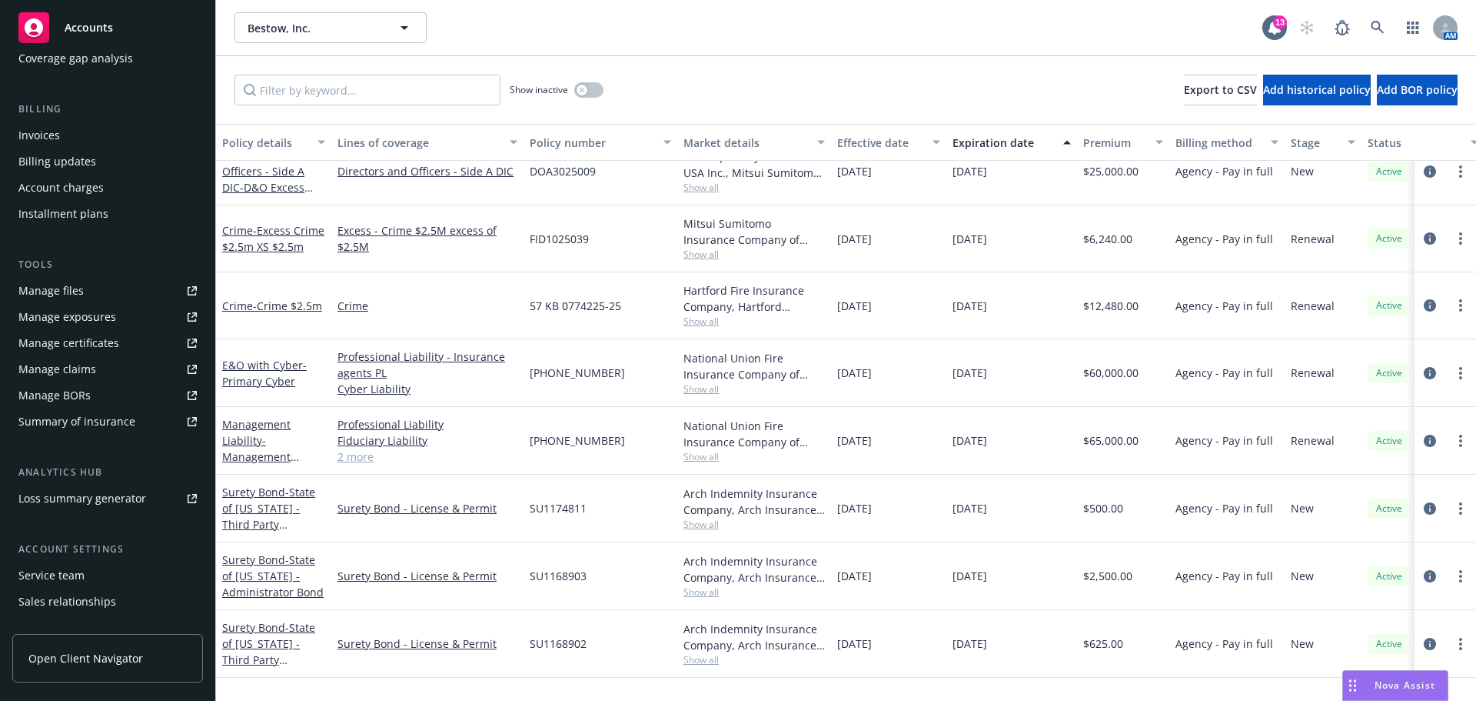
scroll to position [0, 0]
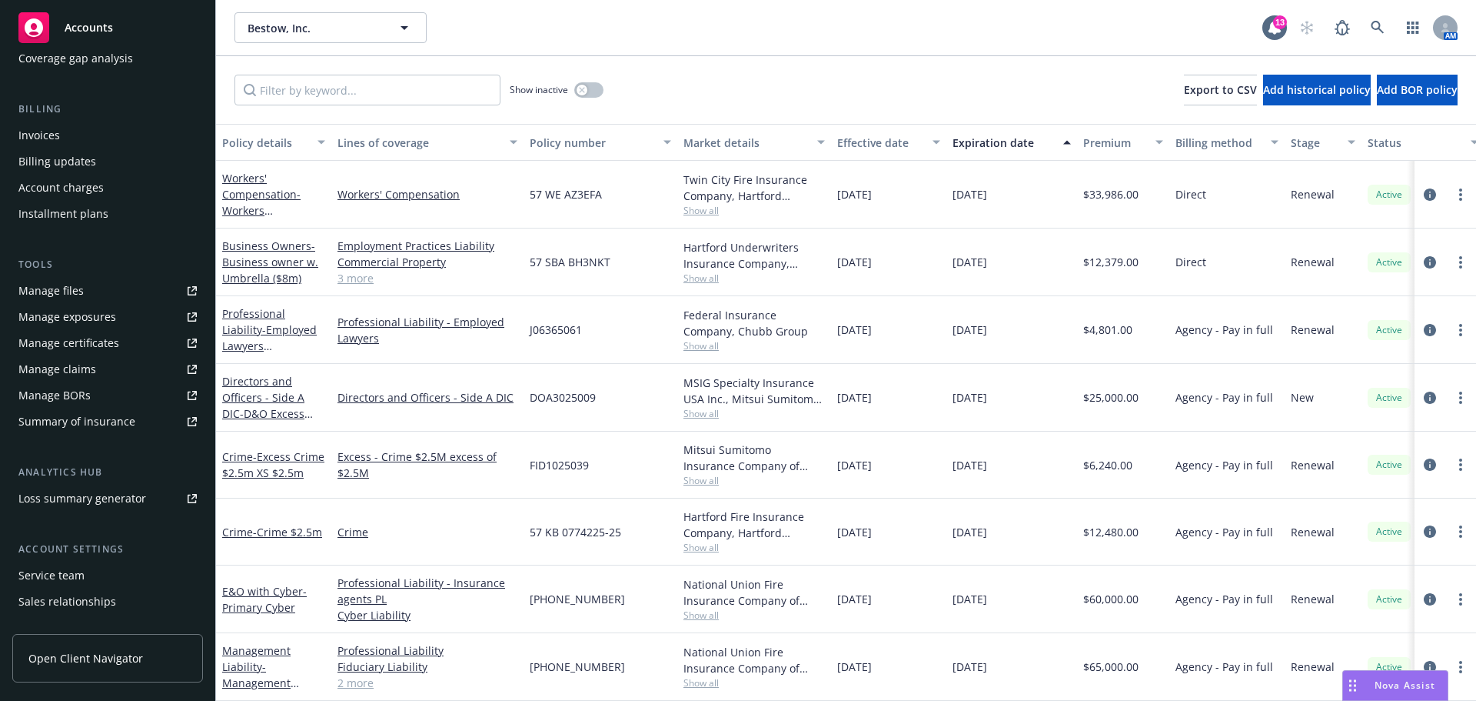
click at [346, 281] on link "3 more" at bounding box center [428, 278] width 180 height 16
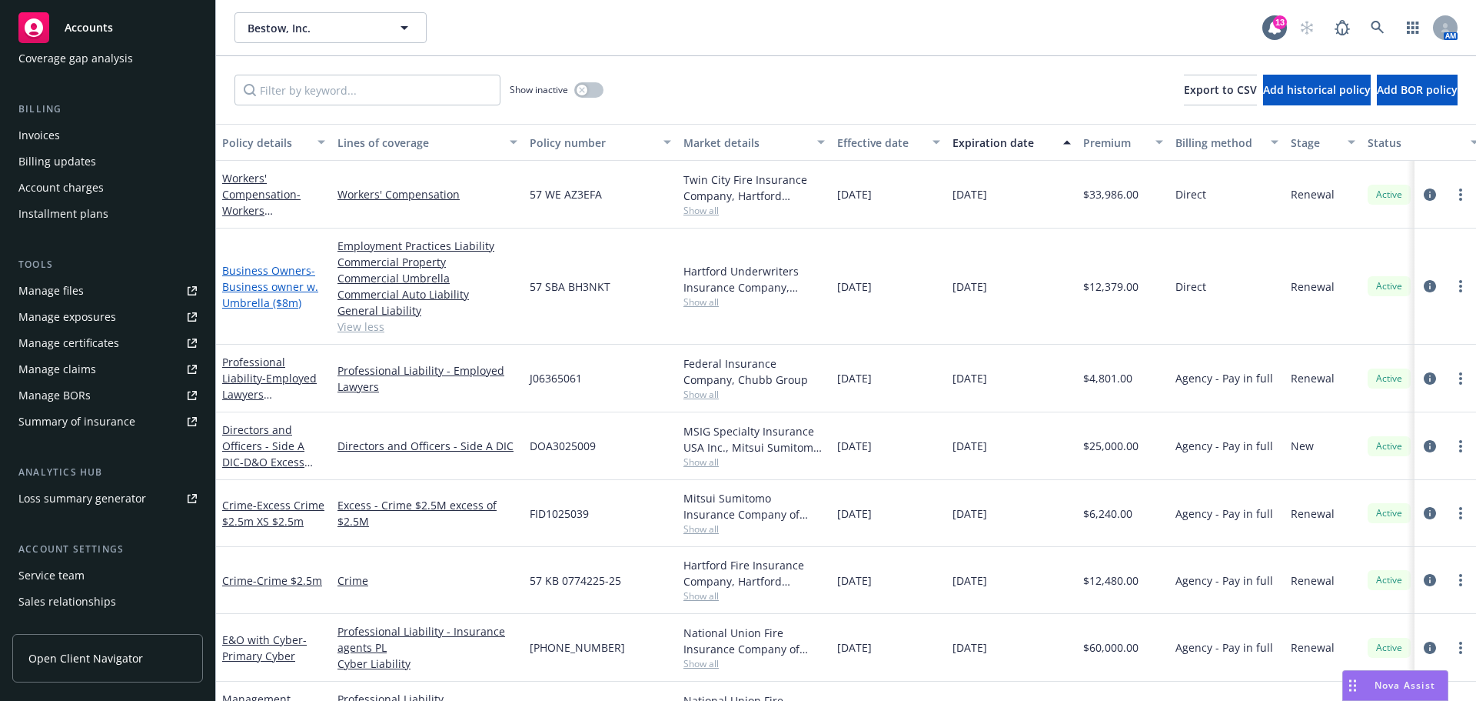
click at [257, 300] on span "- Business owner w. Umbrella ($8m)" at bounding box center [270, 286] width 96 height 47
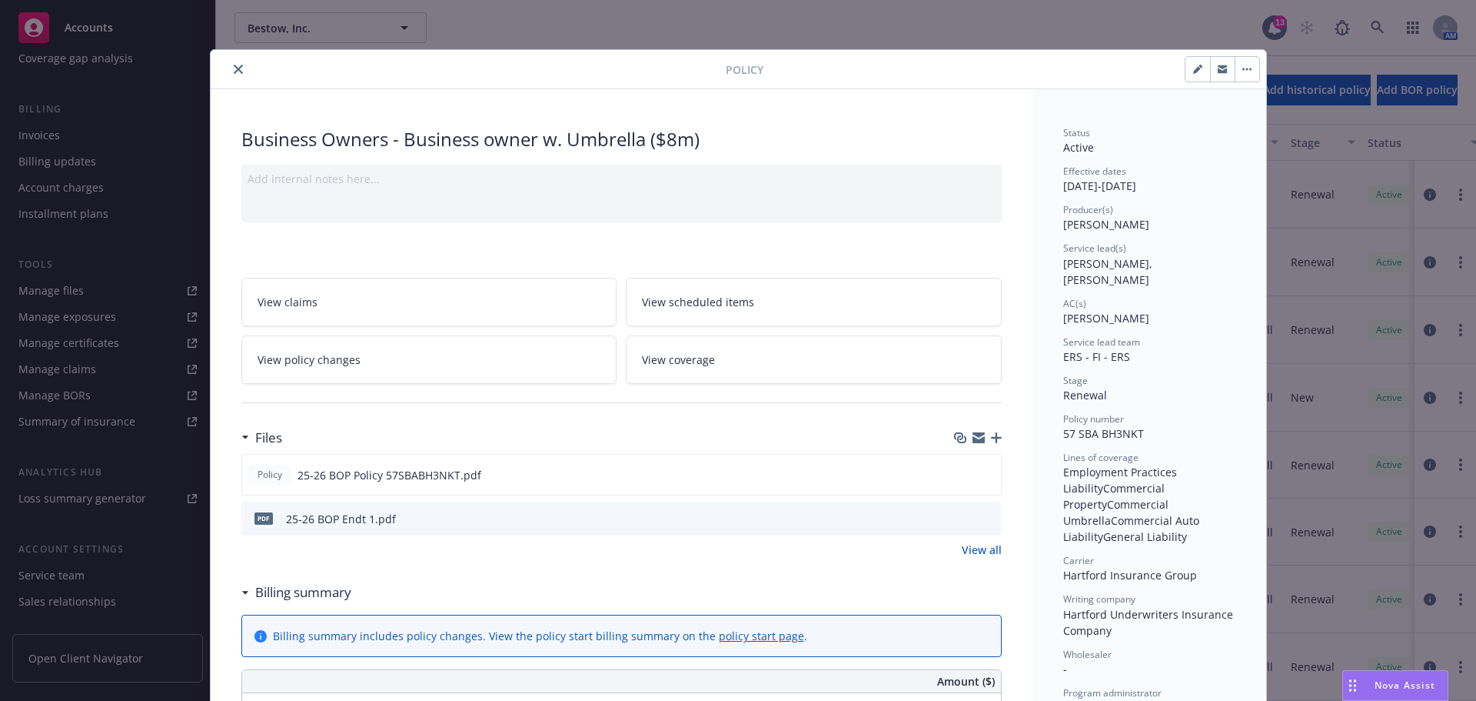
scroll to position [46, 0]
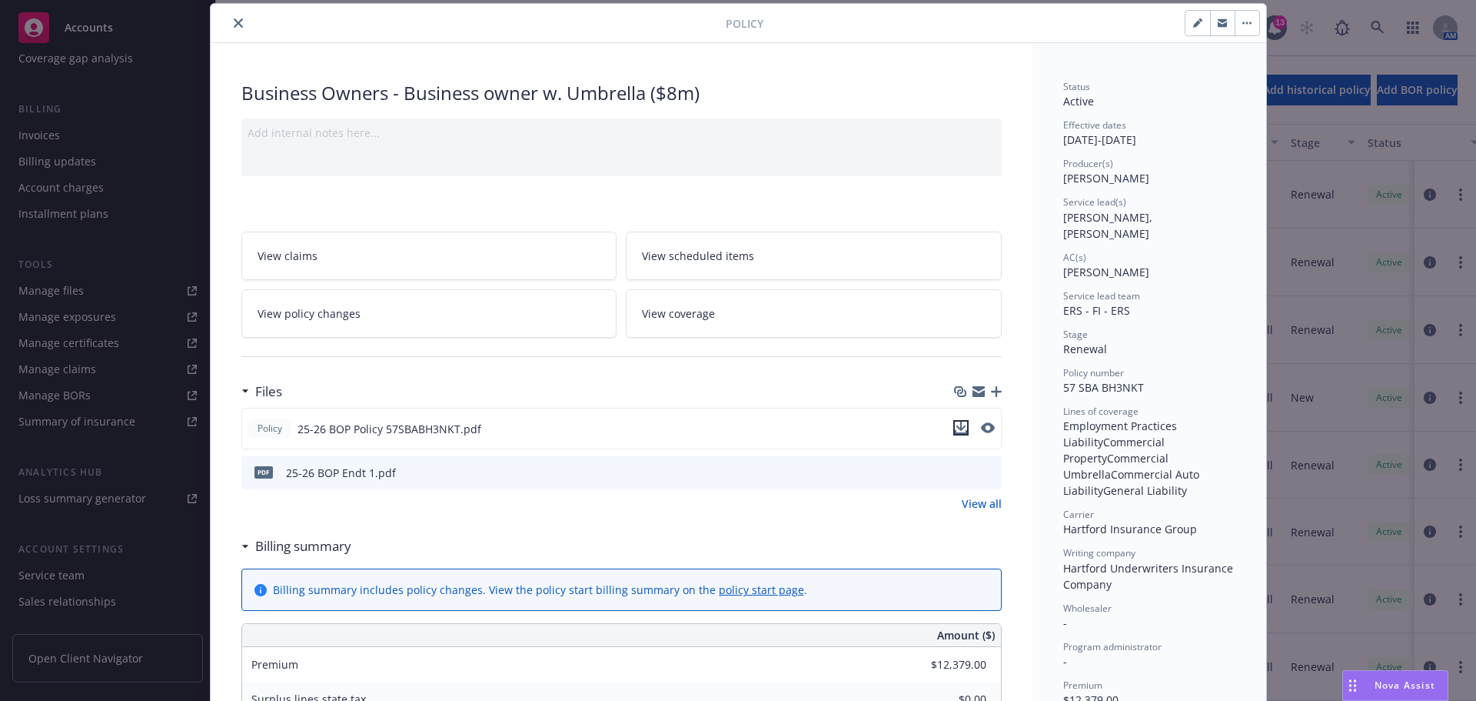
click at [956, 430] on icon "download file" at bounding box center [961, 427] width 12 height 12
click at [234, 22] on icon "close" at bounding box center [238, 22] width 9 height 9
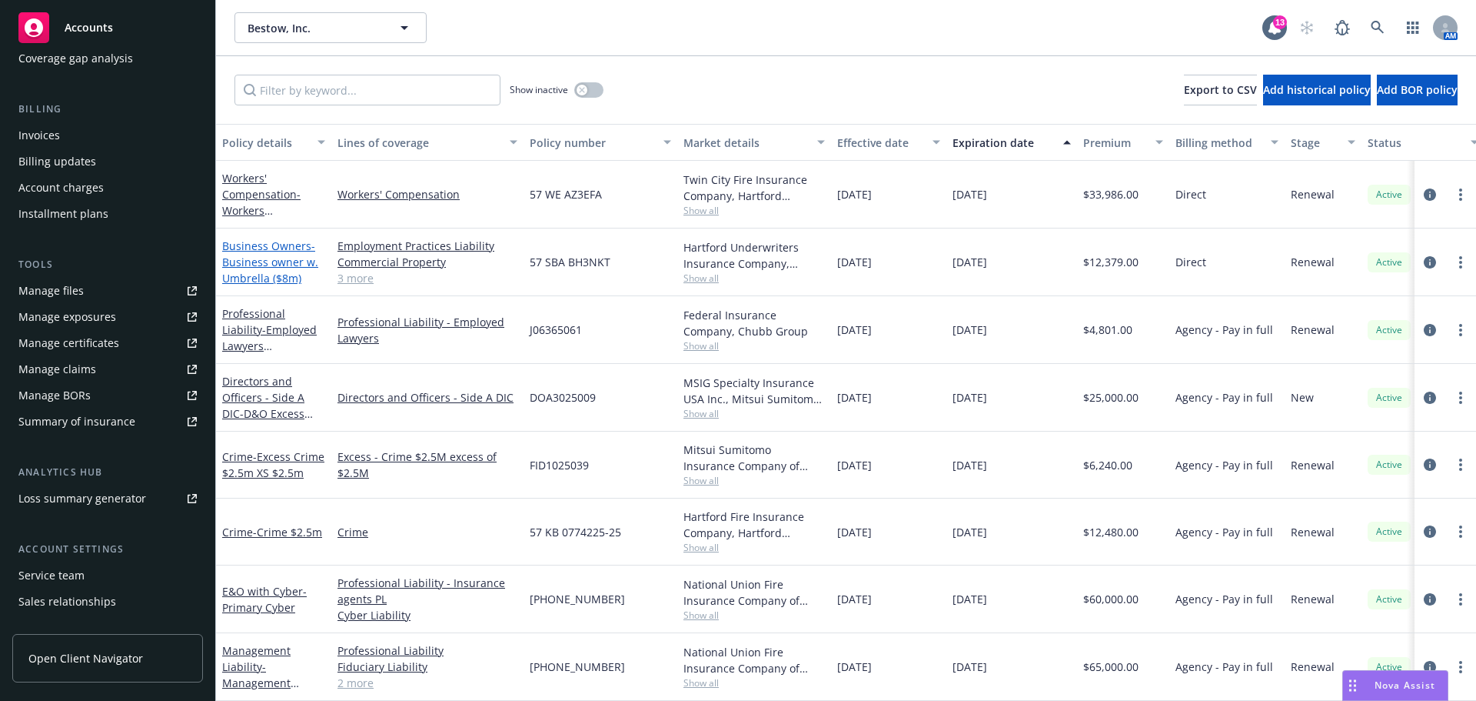
click at [258, 274] on span "- Business owner w. Umbrella ($8m)" at bounding box center [270, 261] width 96 height 47
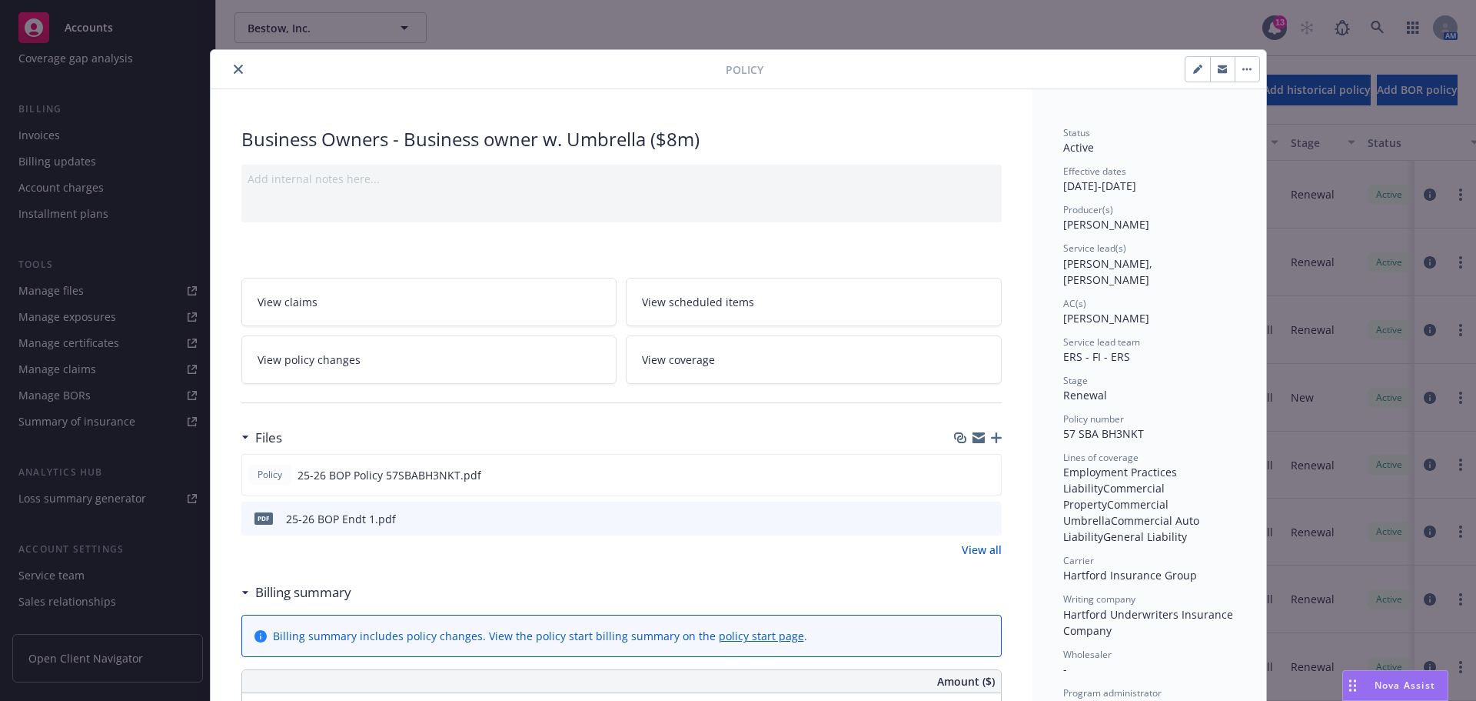
scroll to position [46, 0]
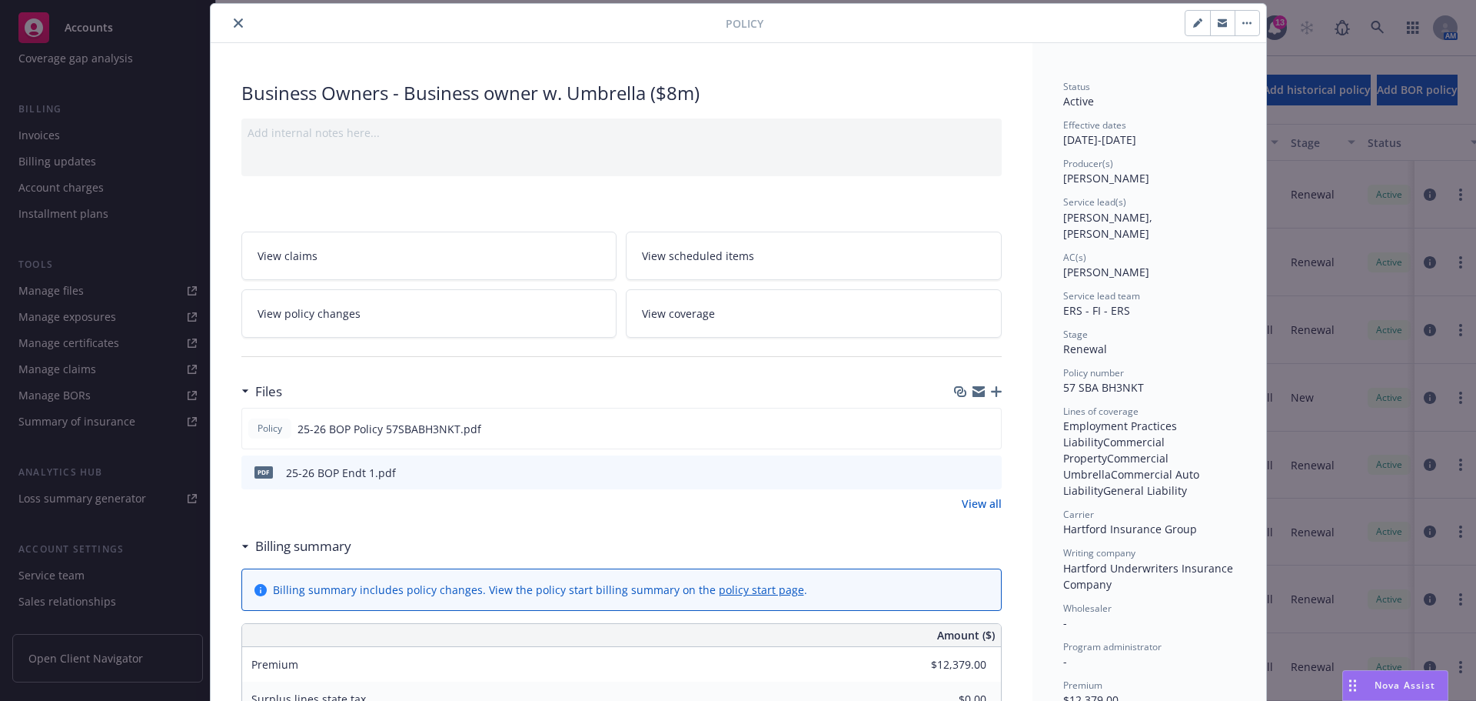
click at [958, 474] on icon "download file" at bounding box center [962, 471] width 12 height 12
click at [957, 424] on icon "download file" at bounding box center [961, 427] width 12 height 12
click at [234, 22] on icon "close" at bounding box center [238, 22] width 9 height 9
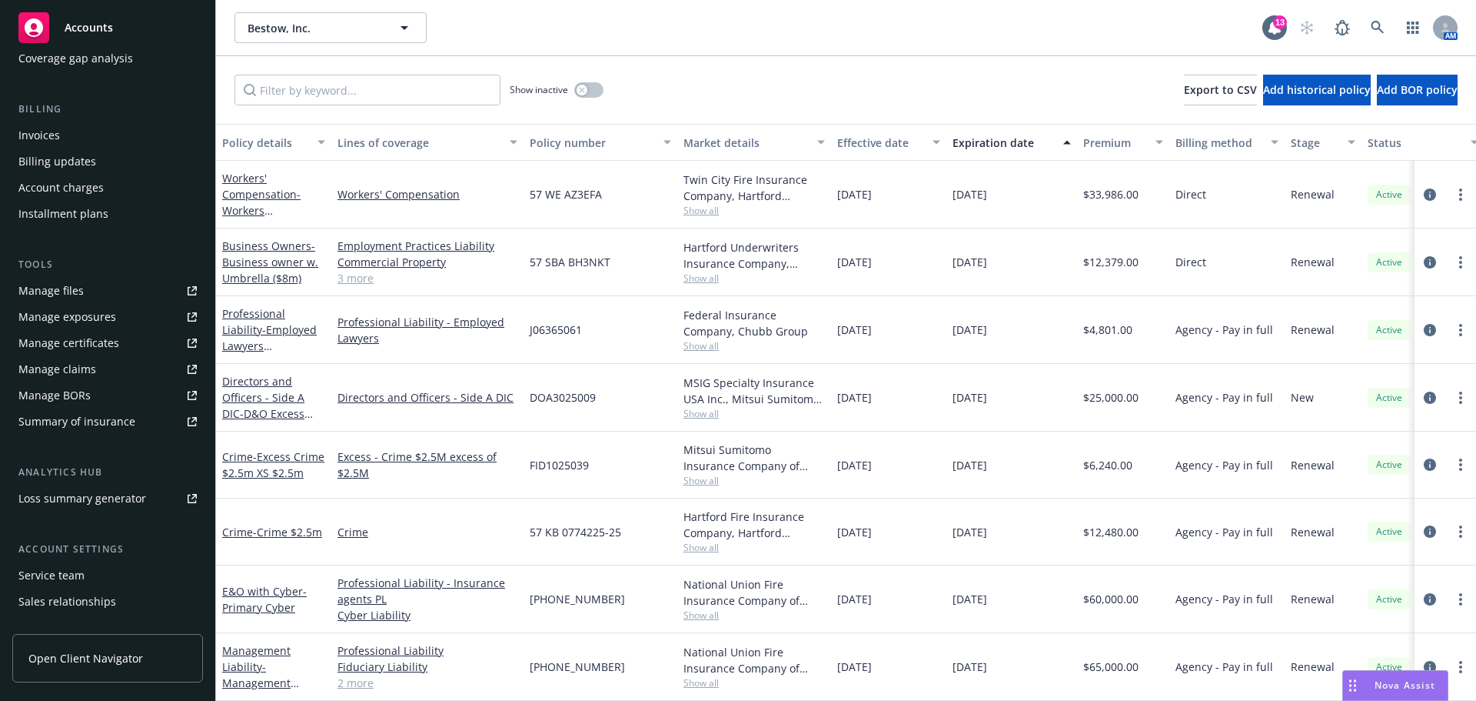
click at [97, 344] on div "Manage certificates" at bounding box center [68, 343] width 101 height 25
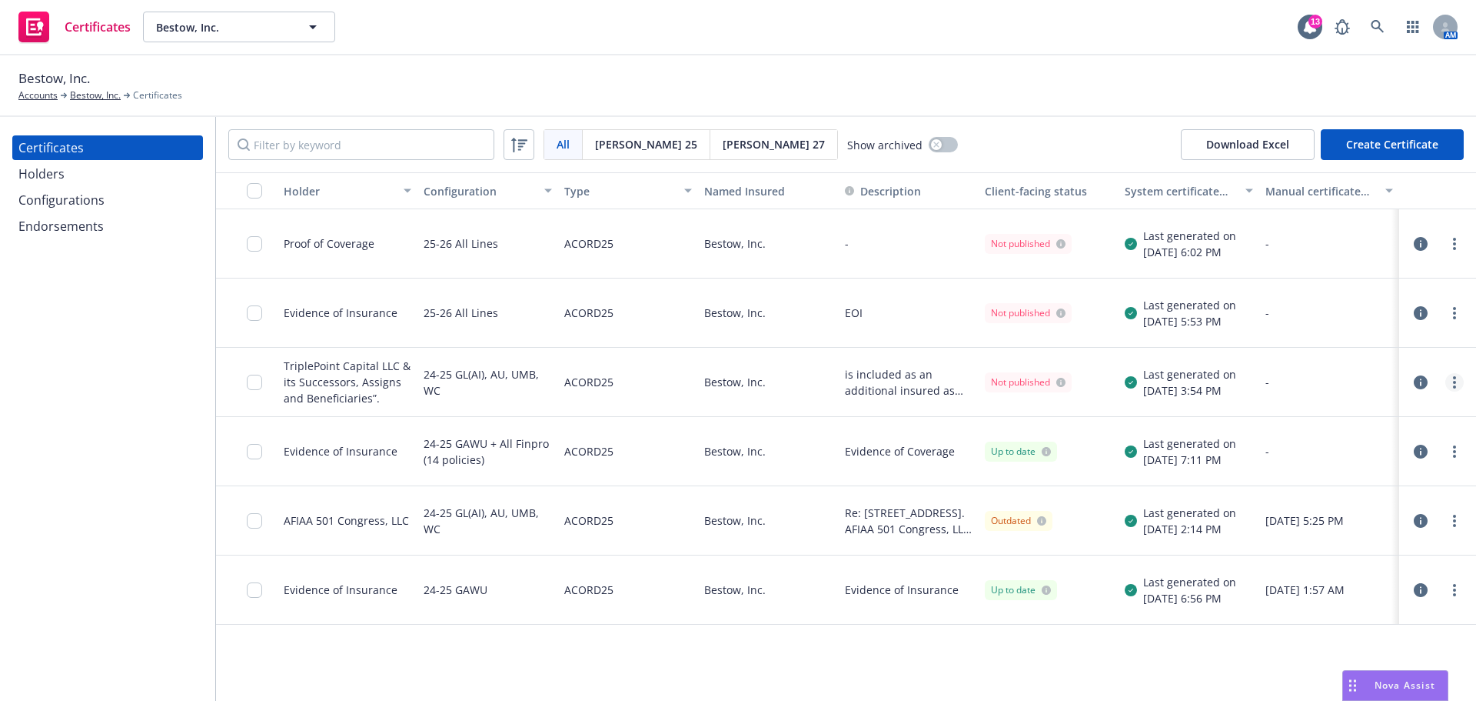
click at [1456, 386] on circle "more" at bounding box center [1454, 386] width 3 height 3
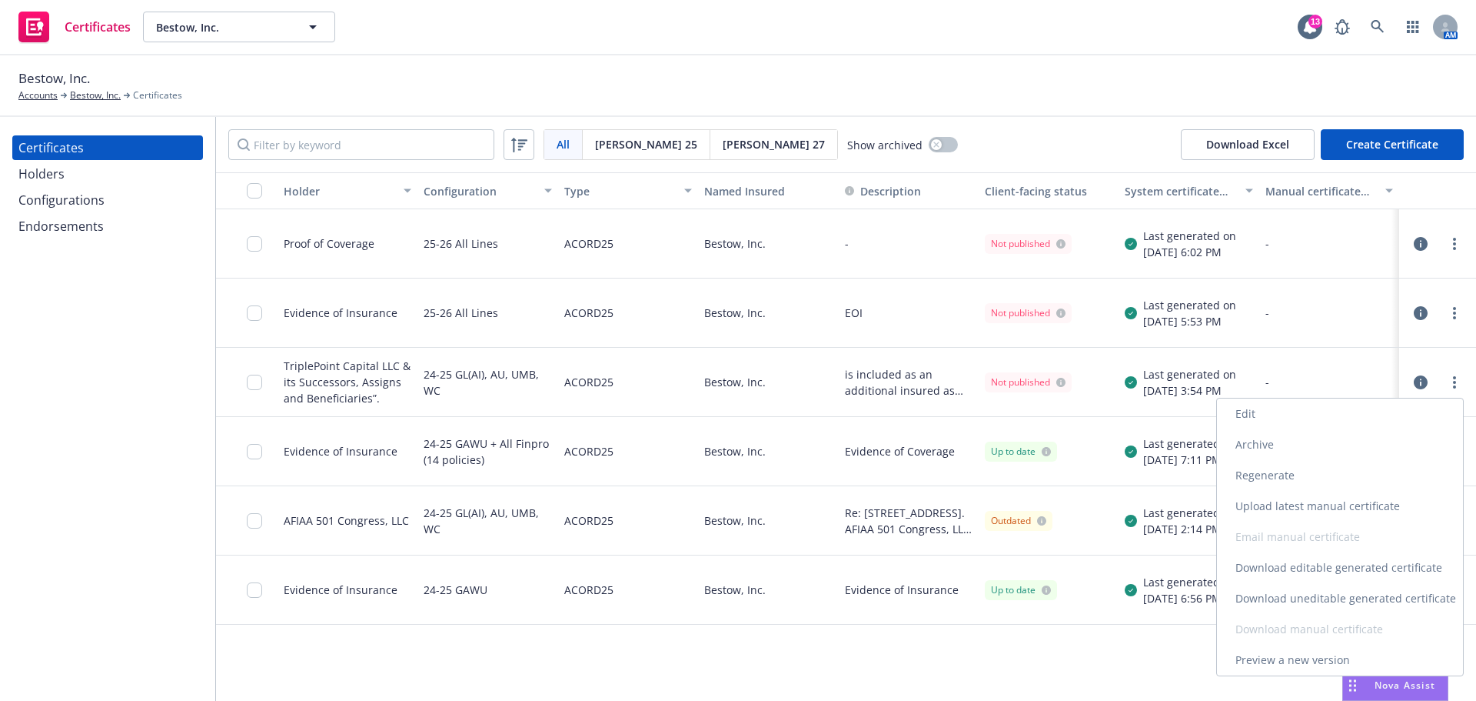
click at [1384, 567] on link "Download editable generated certificate" at bounding box center [1340, 567] width 246 height 31
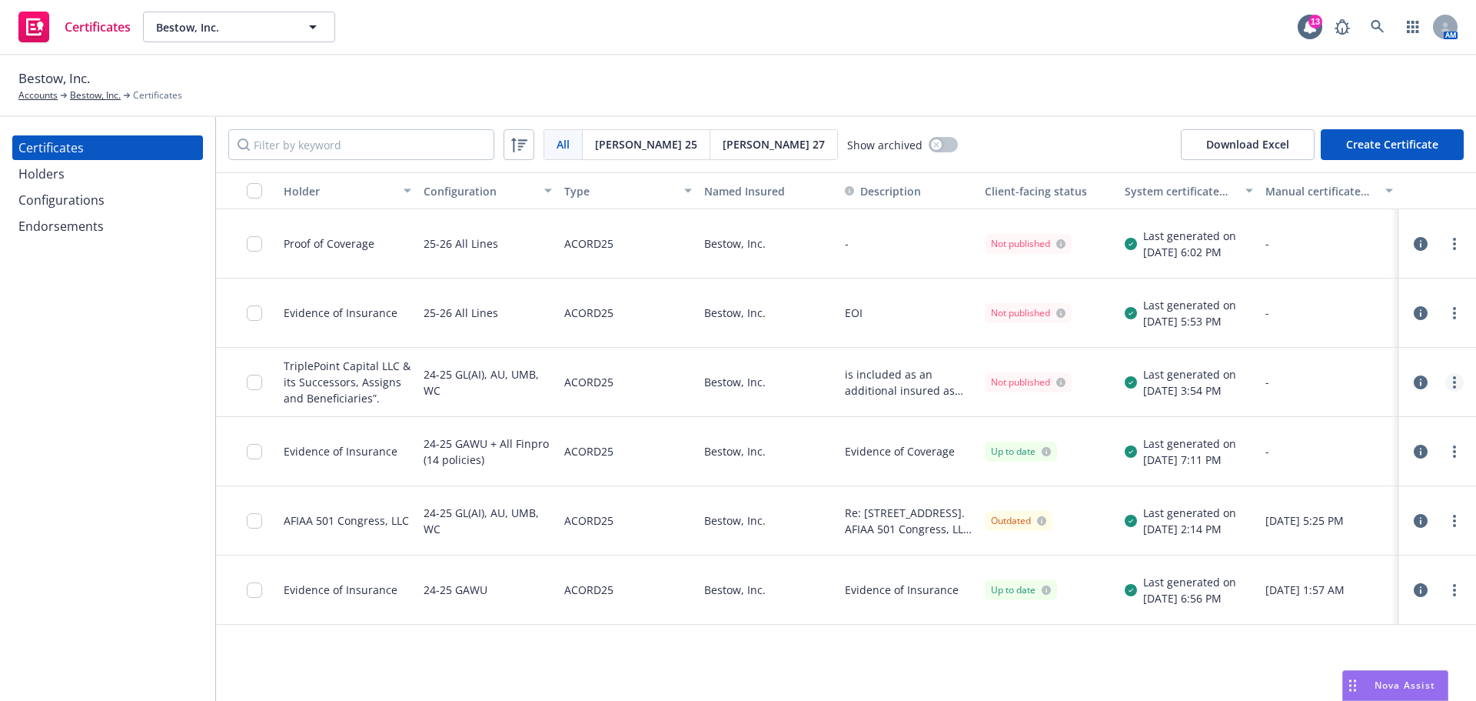
click at [1453, 384] on icon "more" at bounding box center [1454, 382] width 3 height 12
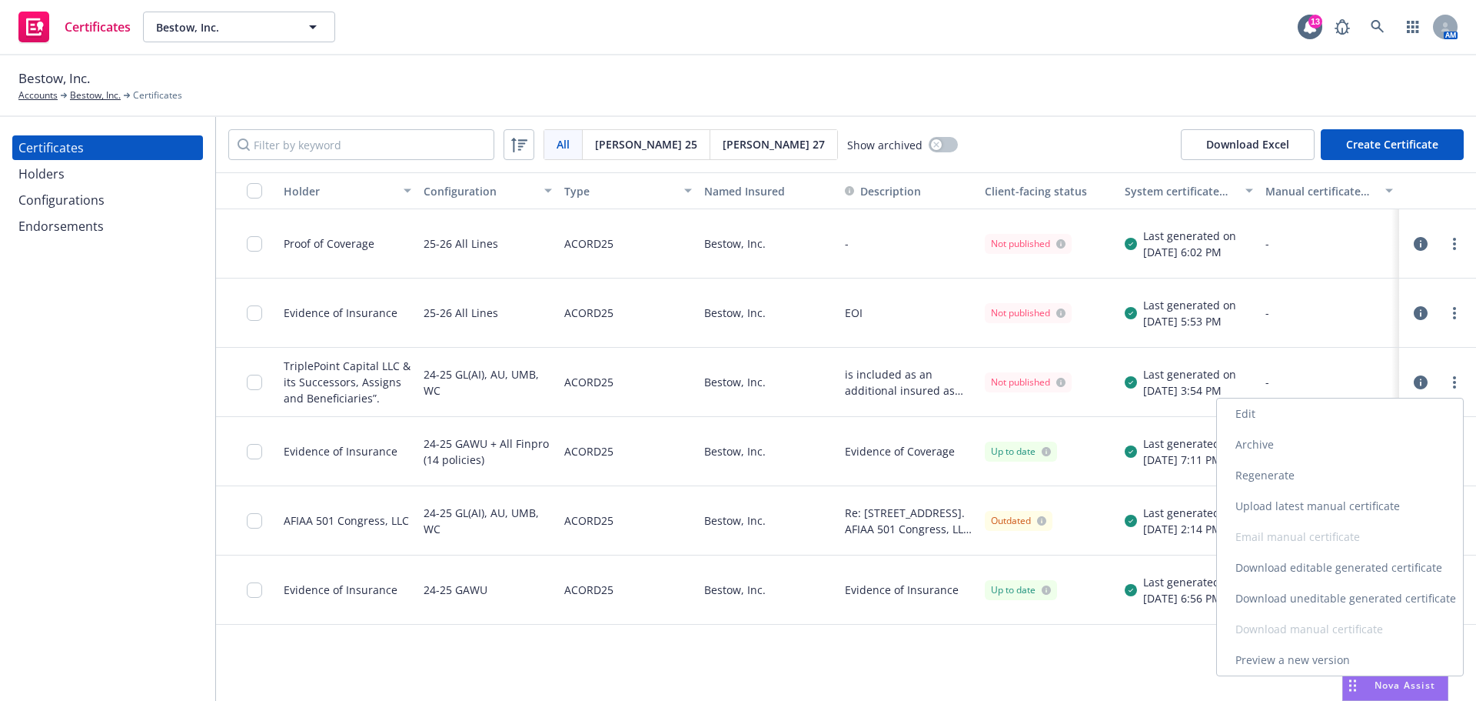
click at [1309, 596] on link "Download uneditable generated certificate" at bounding box center [1340, 598] width 246 height 31
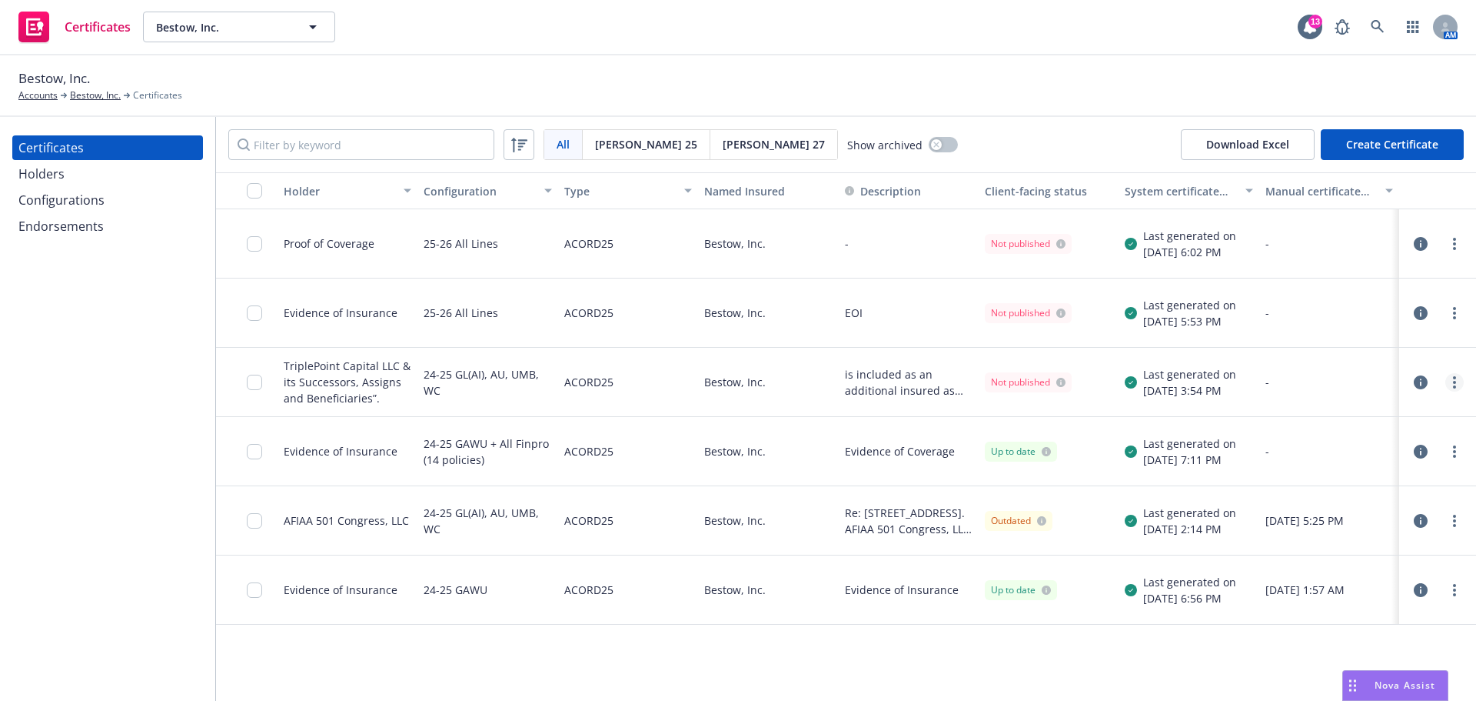
click at [1451, 384] on link "more" at bounding box center [1455, 382] width 18 height 18
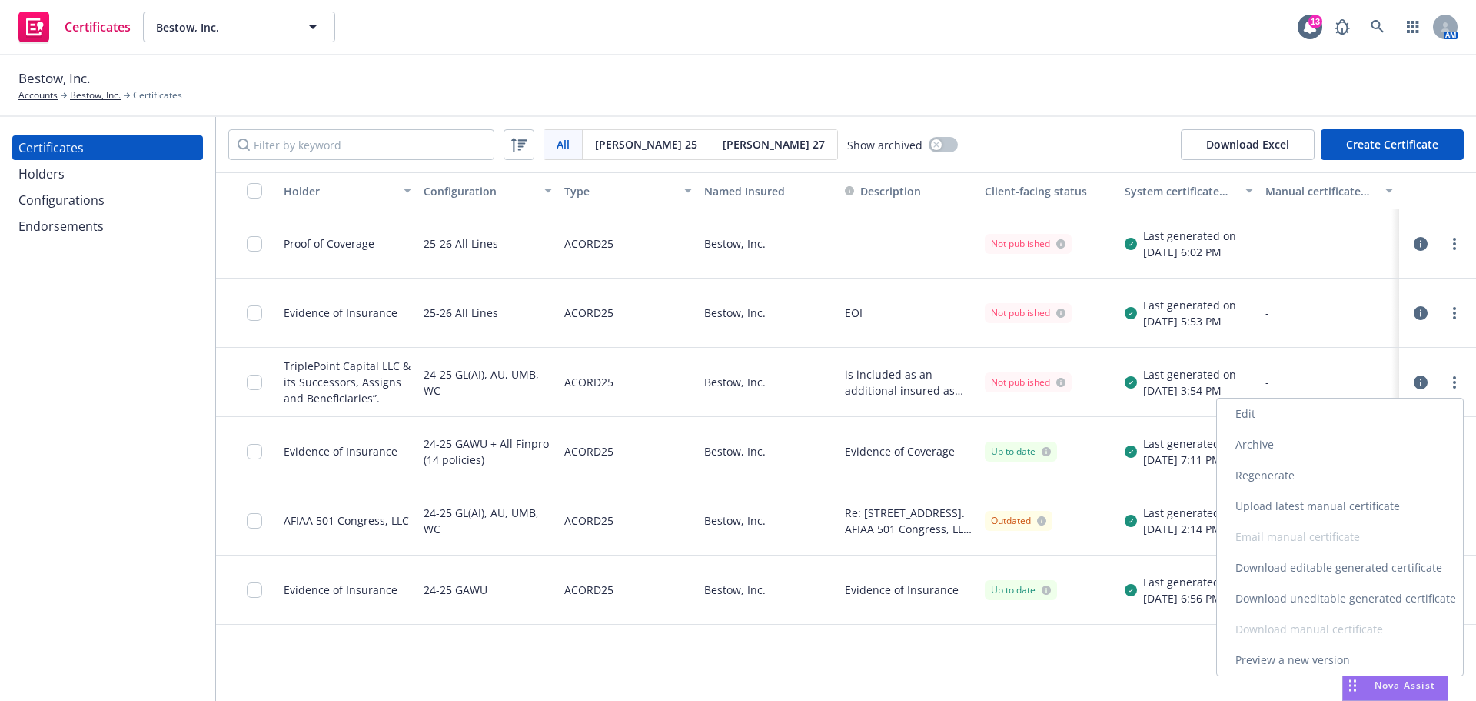
click at [1330, 504] on link "Upload latest manual certificate" at bounding box center [1340, 506] width 246 height 31
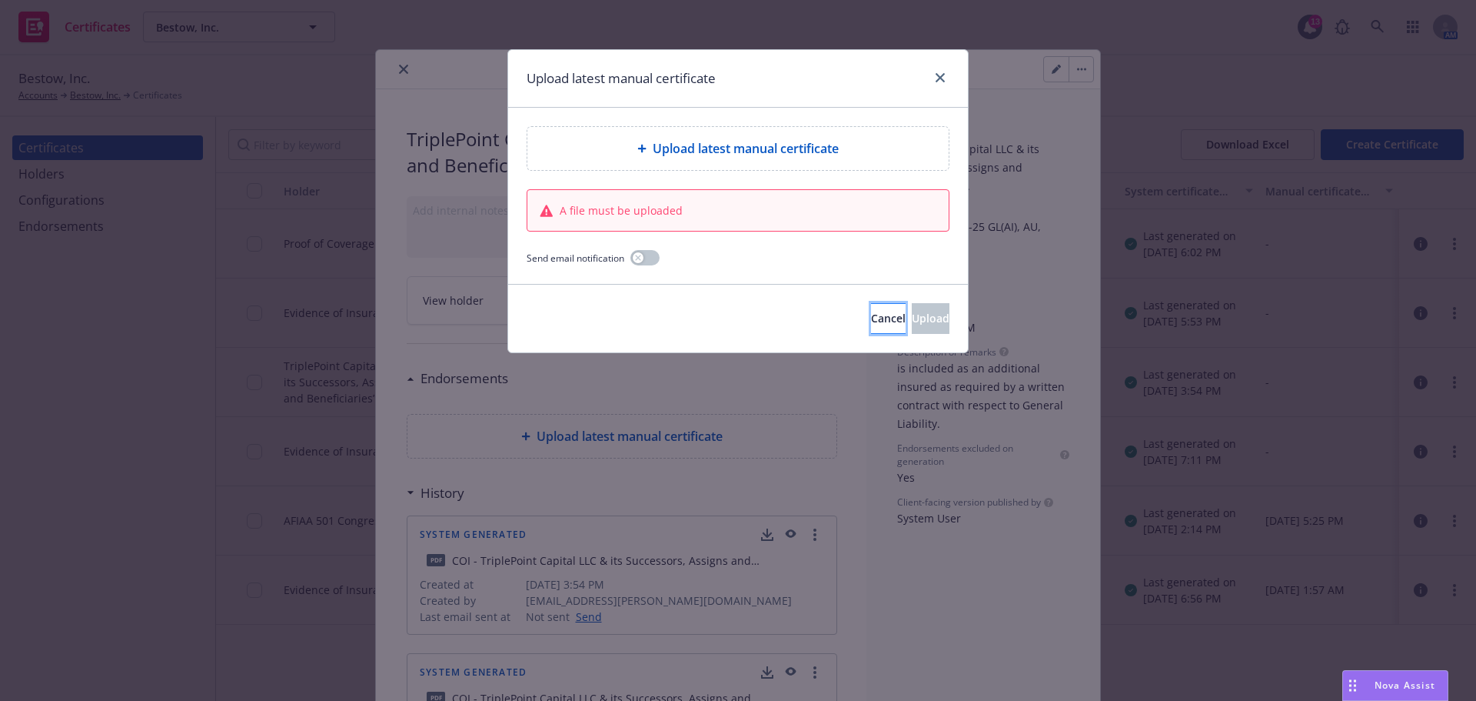
click at [871, 326] on button "Cancel" at bounding box center [888, 318] width 35 height 31
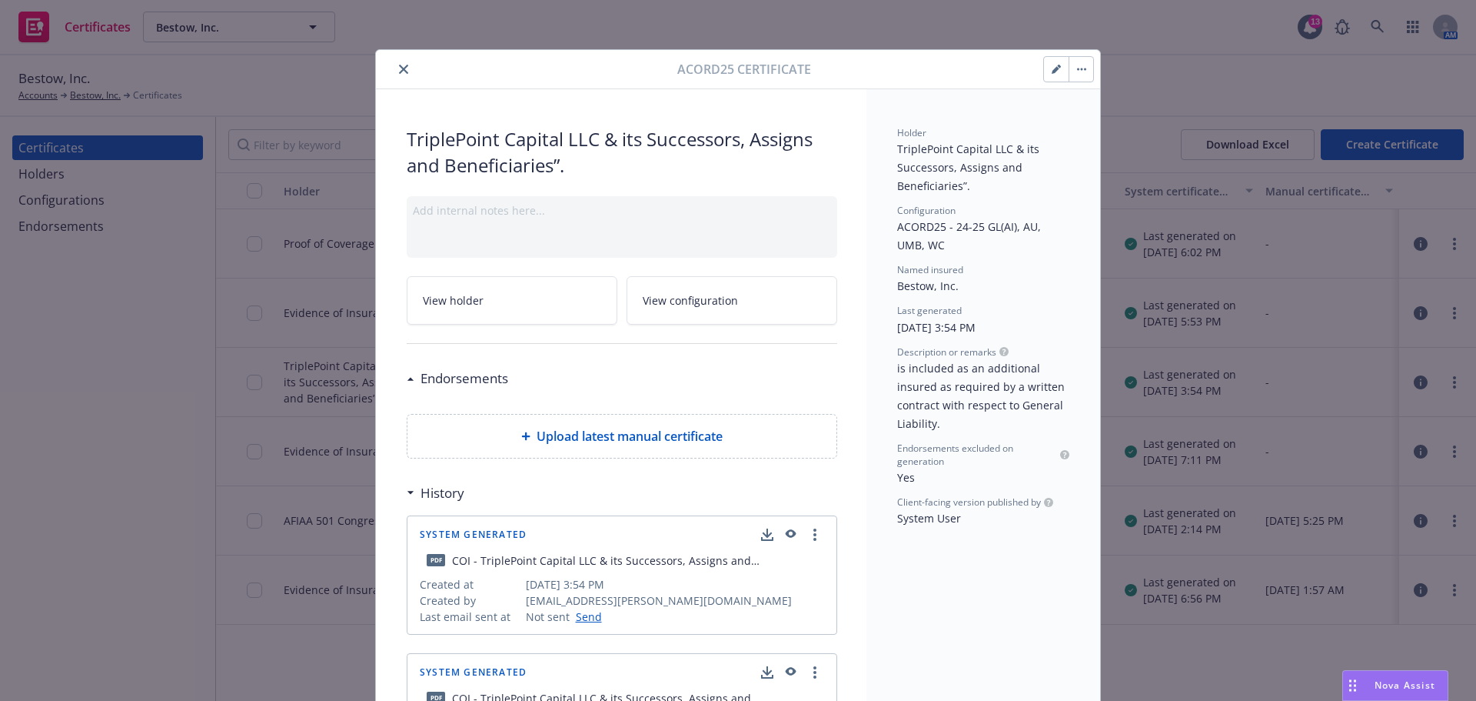
click at [399, 68] on icon "close" at bounding box center [403, 69] width 9 height 9
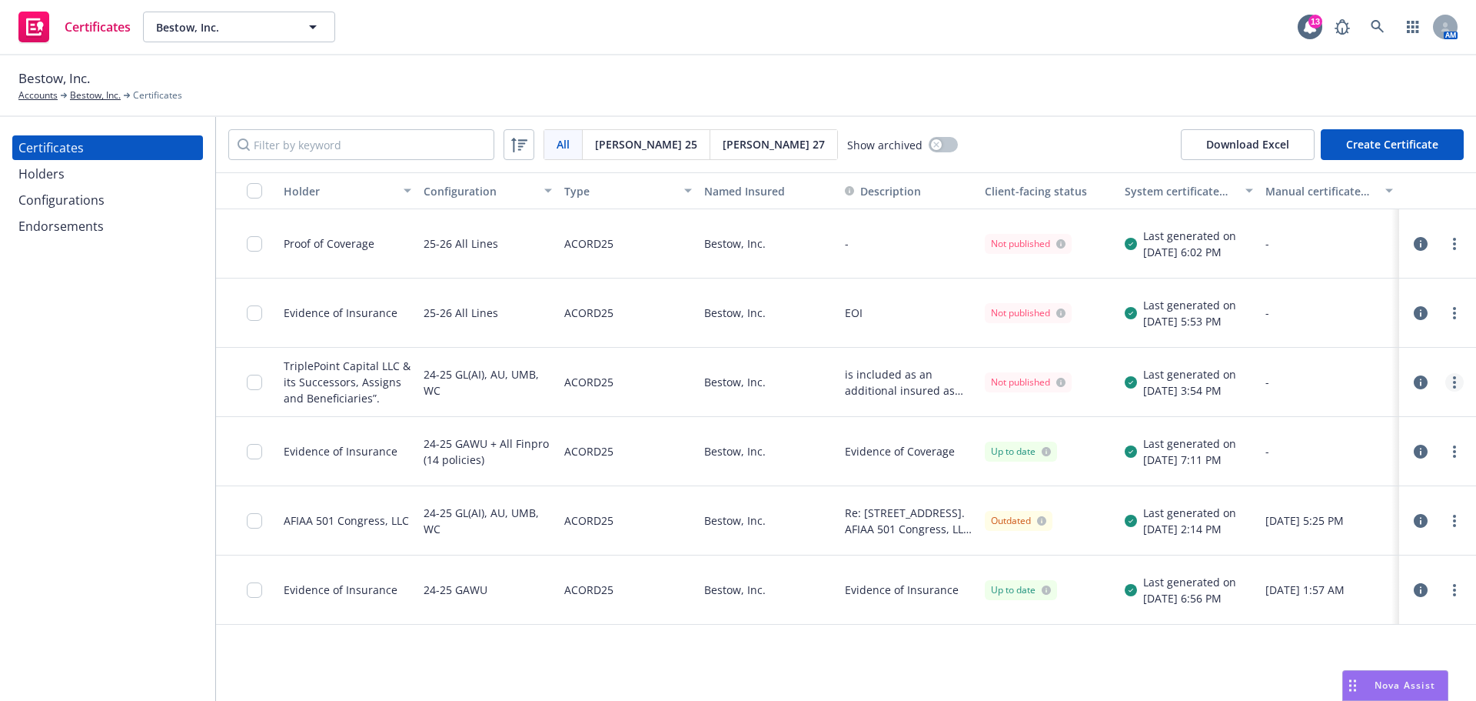
click at [1456, 384] on link "more" at bounding box center [1455, 382] width 18 height 18
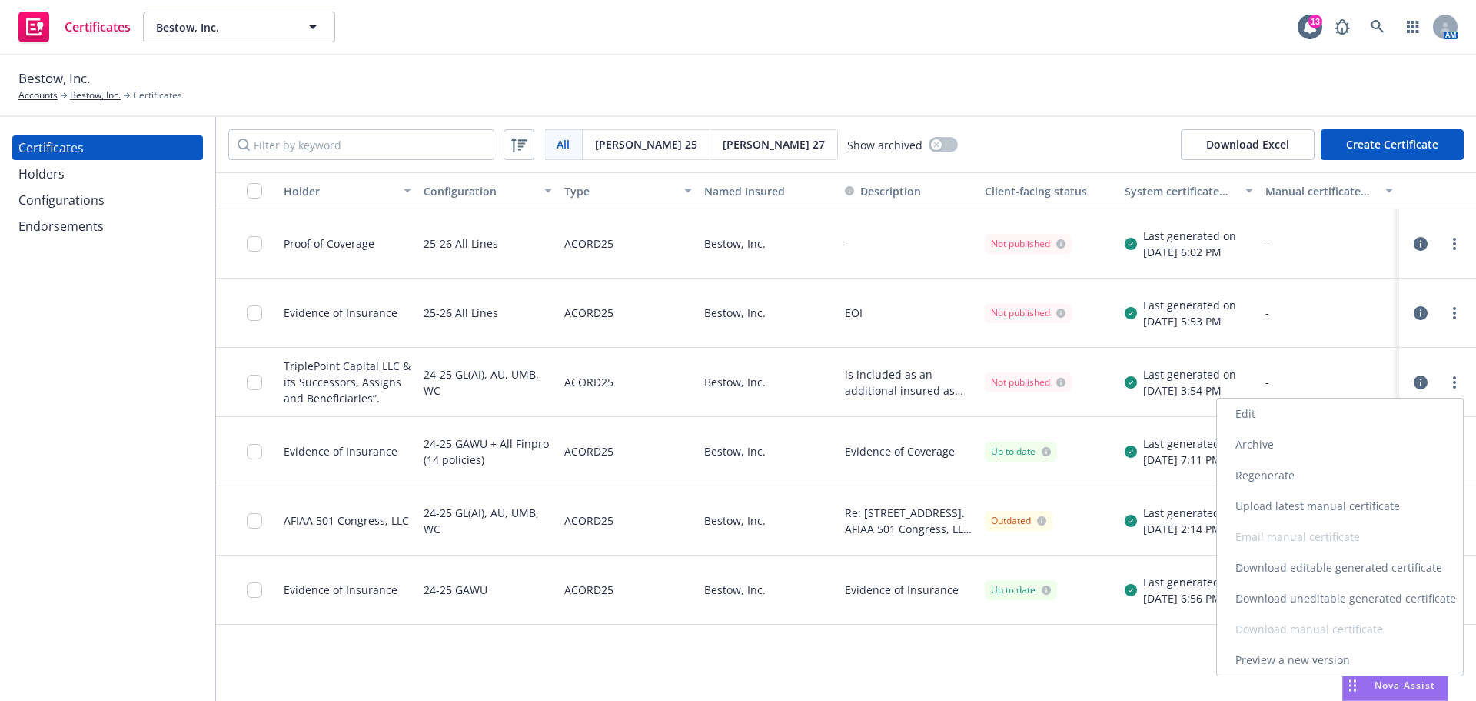
click at [1301, 572] on link "Download editable generated certificate" at bounding box center [1340, 567] width 246 height 31
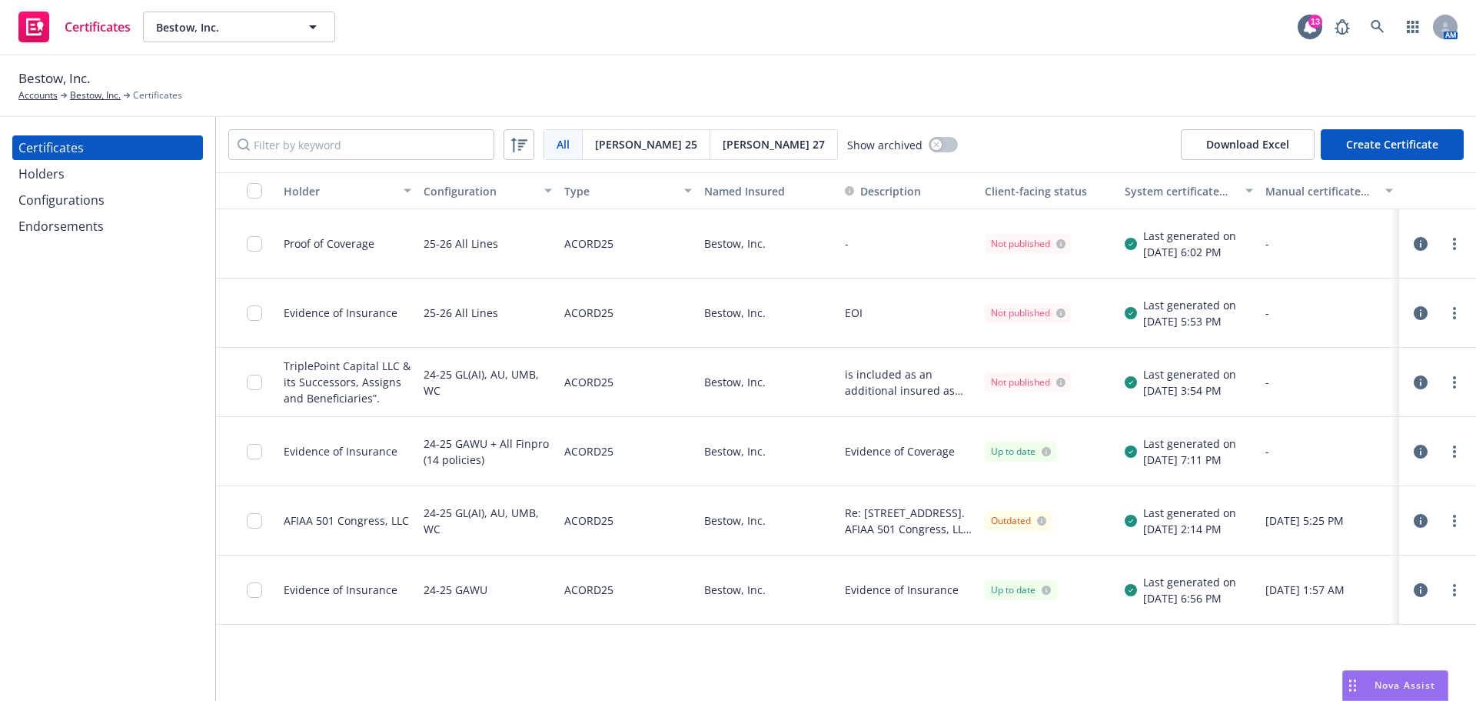
drag, startPoint x: 880, startPoint y: 391, endPoint x: 830, endPoint y: 405, distance: 52.8
click at [830, 405] on div "Bestow, Inc." at bounding box center [768, 382] width 140 height 69
click at [1424, 384] on icon "button" at bounding box center [1421, 382] width 14 height 14
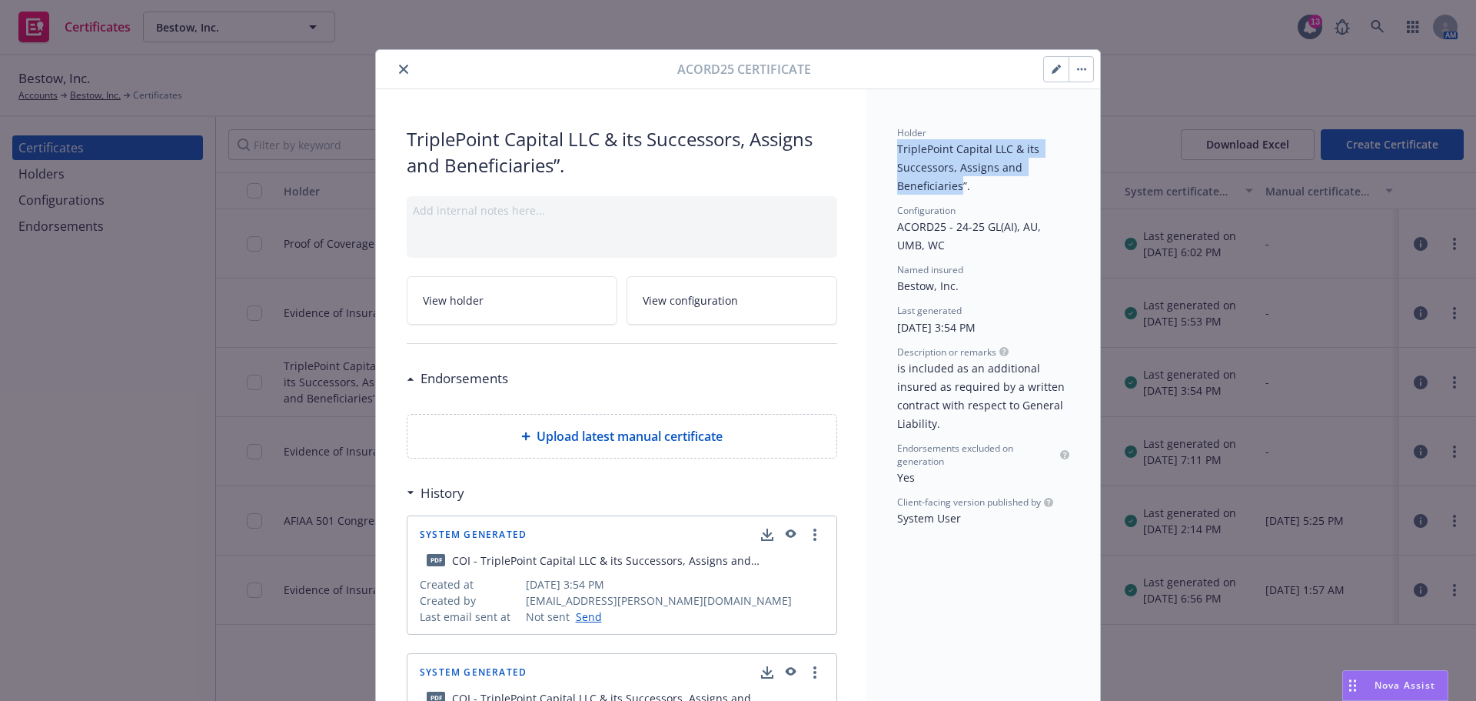
drag, startPoint x: 892, startPoint y: 146, endPoint x: 956, endPoint y: 182, distance: 73.3
click at [956, 182] on span "TriplePoint Capital LLC & its Successors, Assigns and Beneficiaries”." at bounding box center [969, 167] width 145 height 52
copy span "TriplePoint Capital LLC & its Successors, Assigns and Beneficiaries"
click at [1051, 74] on button "button" at bounding box center [1056, 69] width 25 height 25
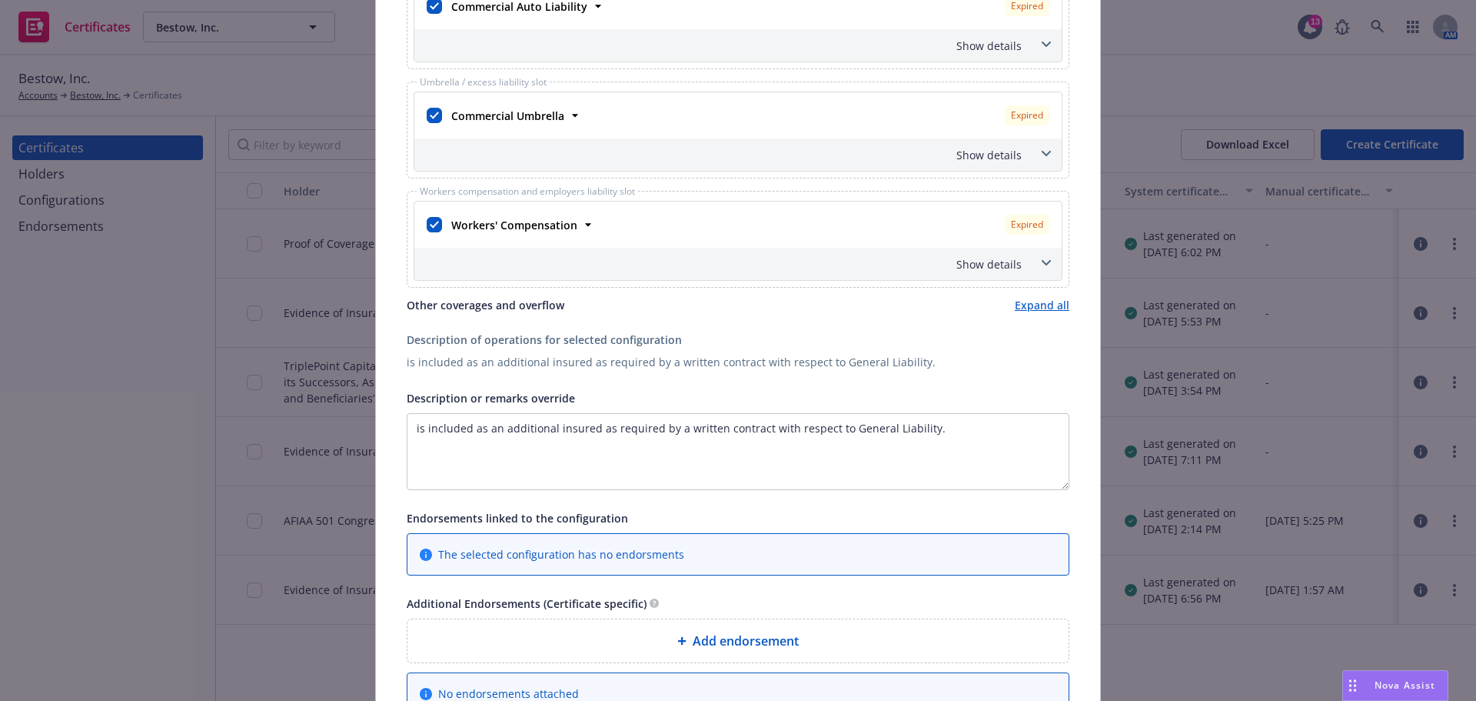
scroll to position [461, 0]
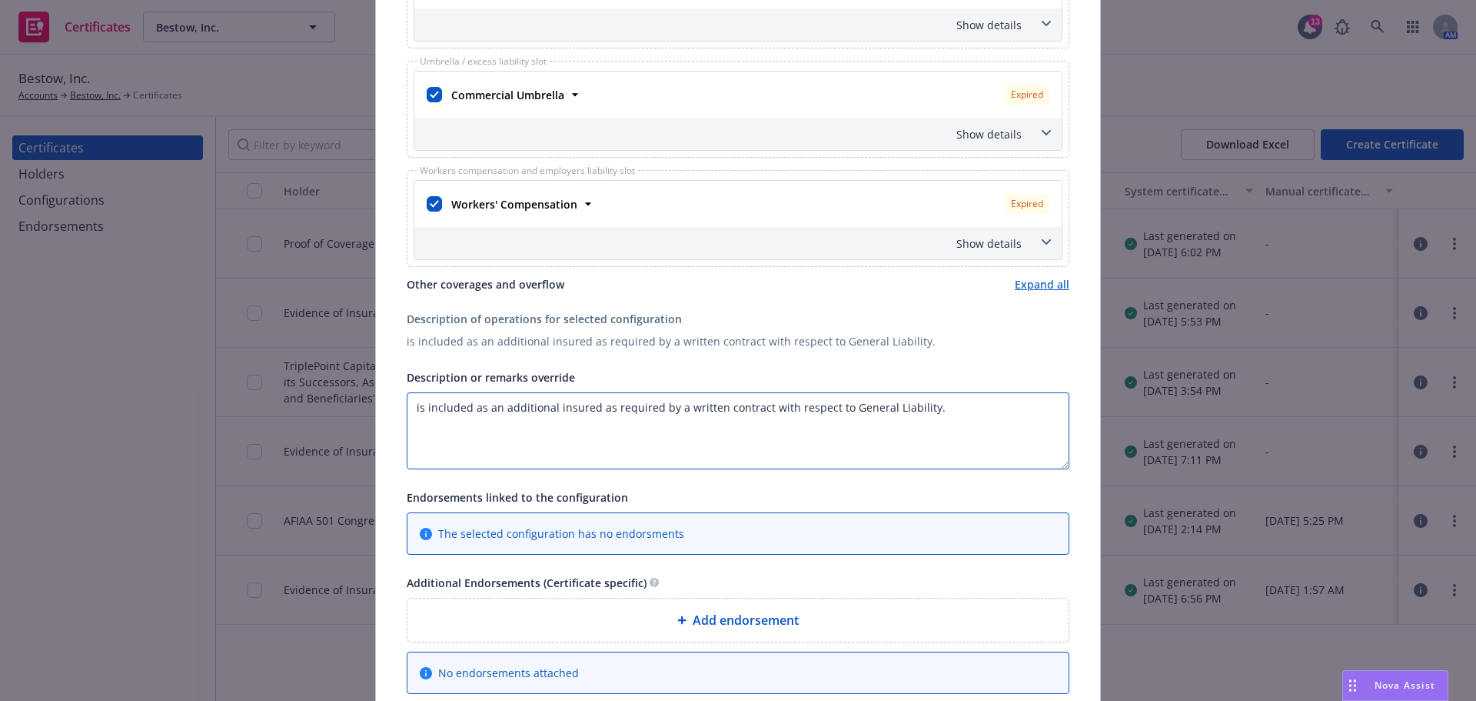
click at [426, 407] on textarea "is included as an additional insured as required by a written contract with res…" at bounding box center [738, 430] width 663 height 77
click at [409, 406] on textarea "is included as an additional insured as required by a written contract with res…" at bounding box center [738, 430] width 663 height 77
paste textarea "TriplePoint Capital LLC & its Successors, Assigns and Beneficiaries"
click at [651, 427] on textarea "TriplePoint Capital LLC & its Successors, Assigns and Beneficiaries is included…" at bounding box center [738, 430] width 663 height 77
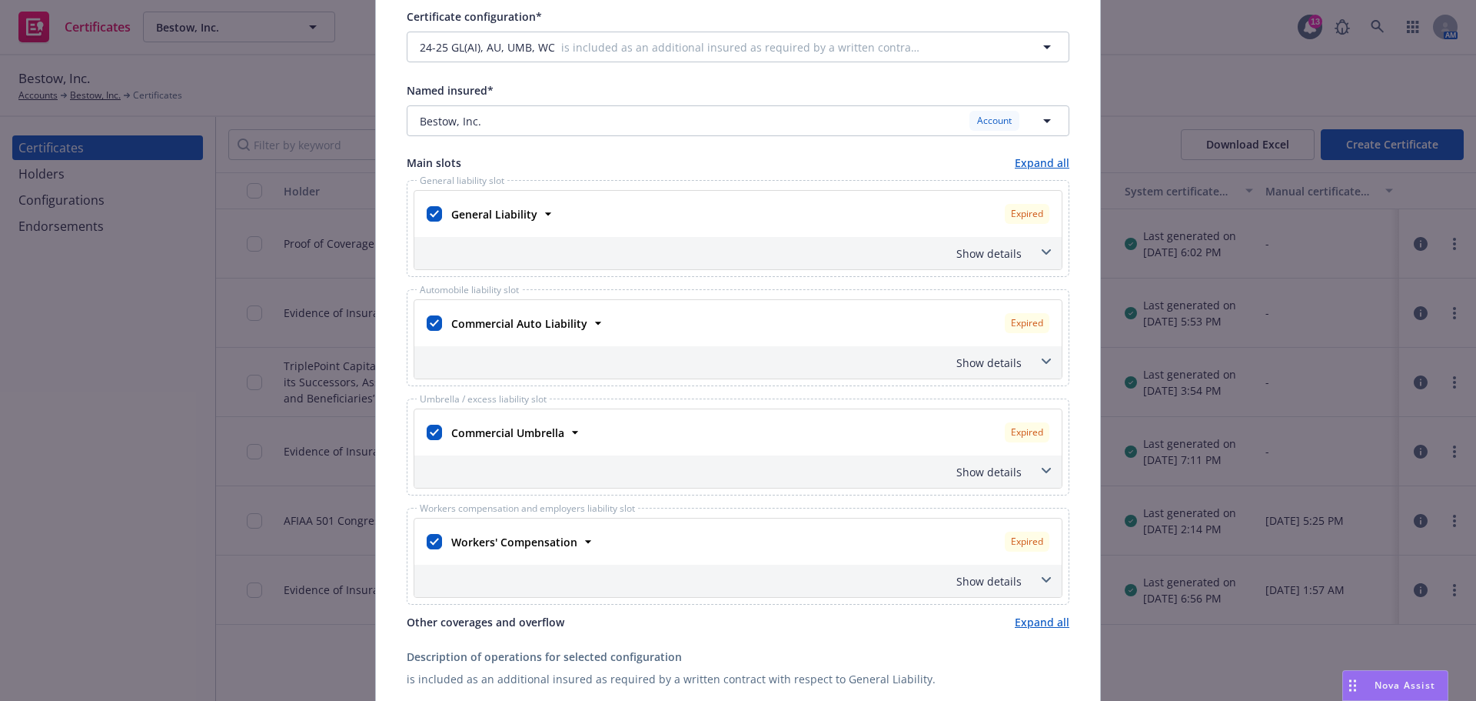
scroll to position [0, 0]
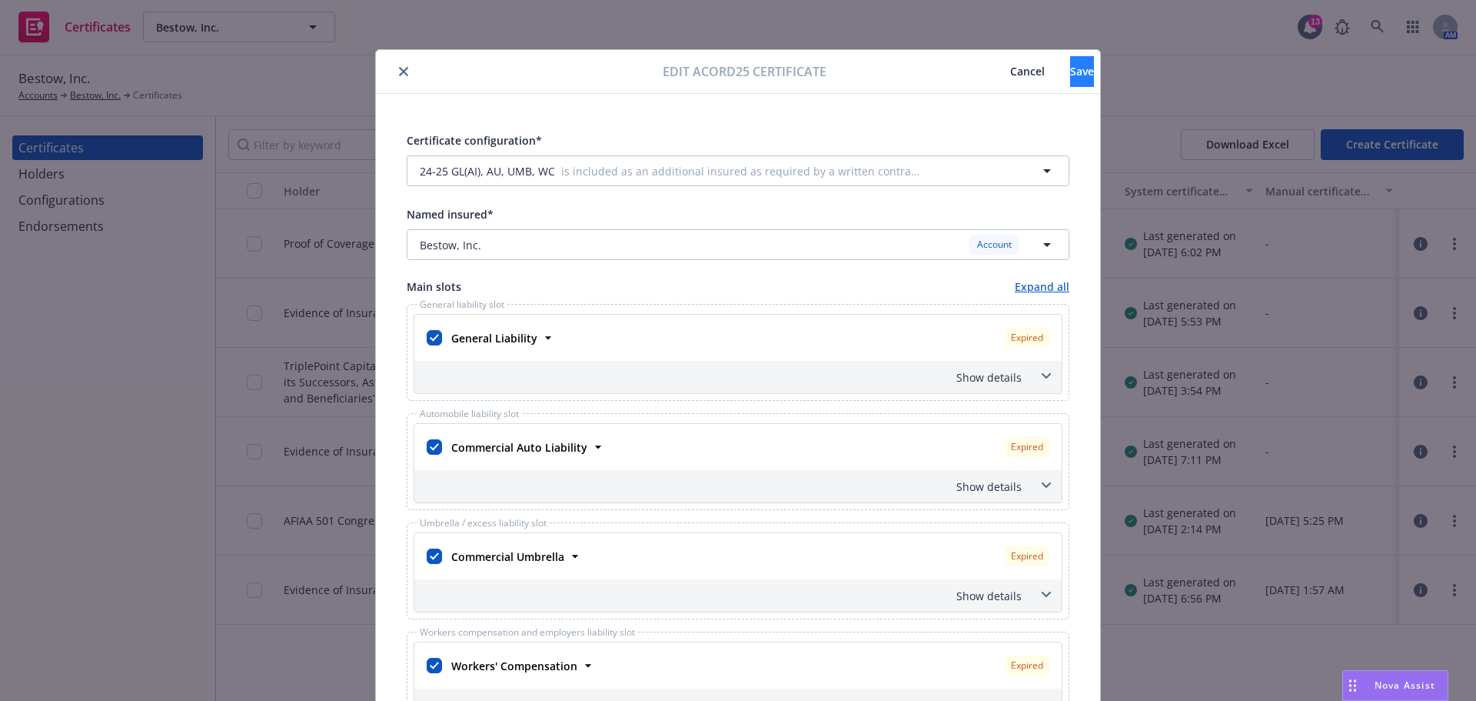
type textarea "TriplePoint Capital LLC & its Successors, Assigns and Beneficiaries is included…"
click at [1070, 72] on span "Save" at bounding box center [1082, 71] width 24 height 15
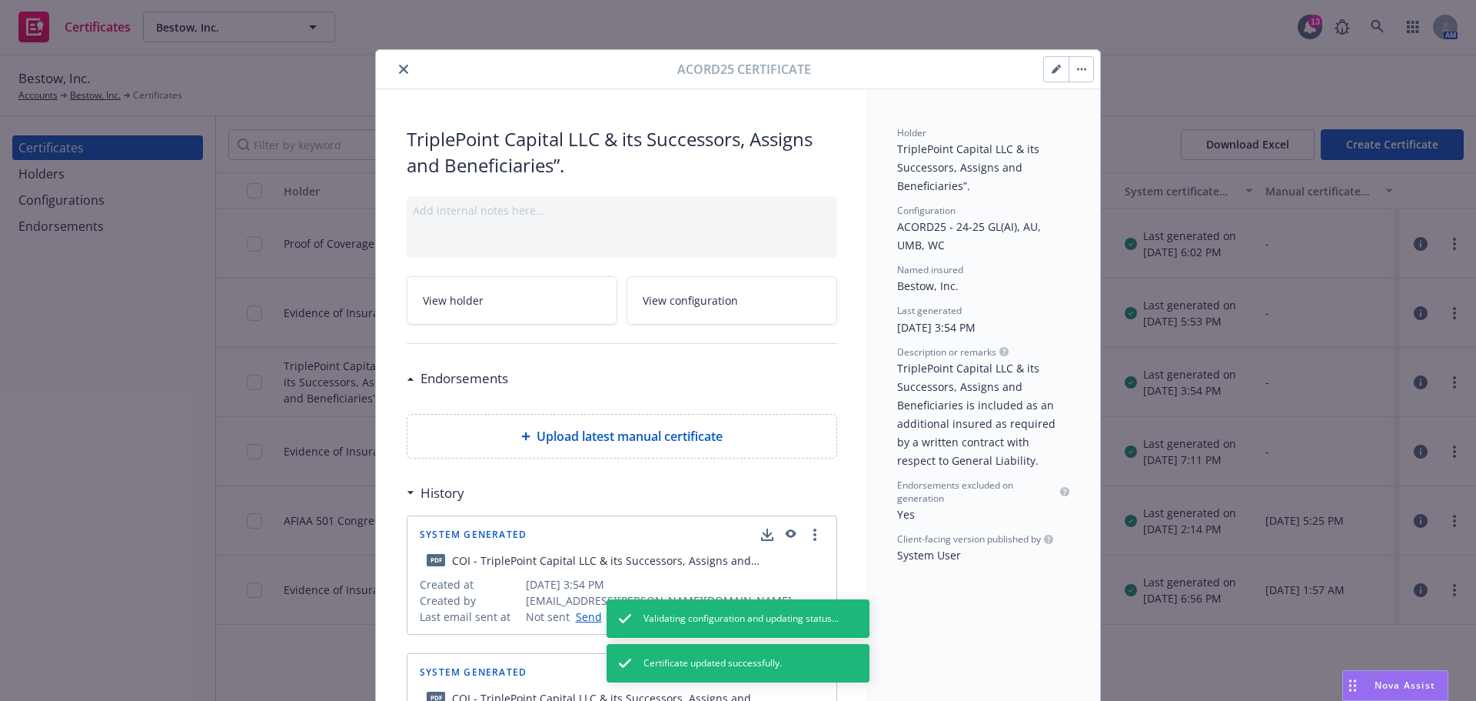
click at [399, 71] on icon "close" at bounding box center [403, 69] width 9 height 9
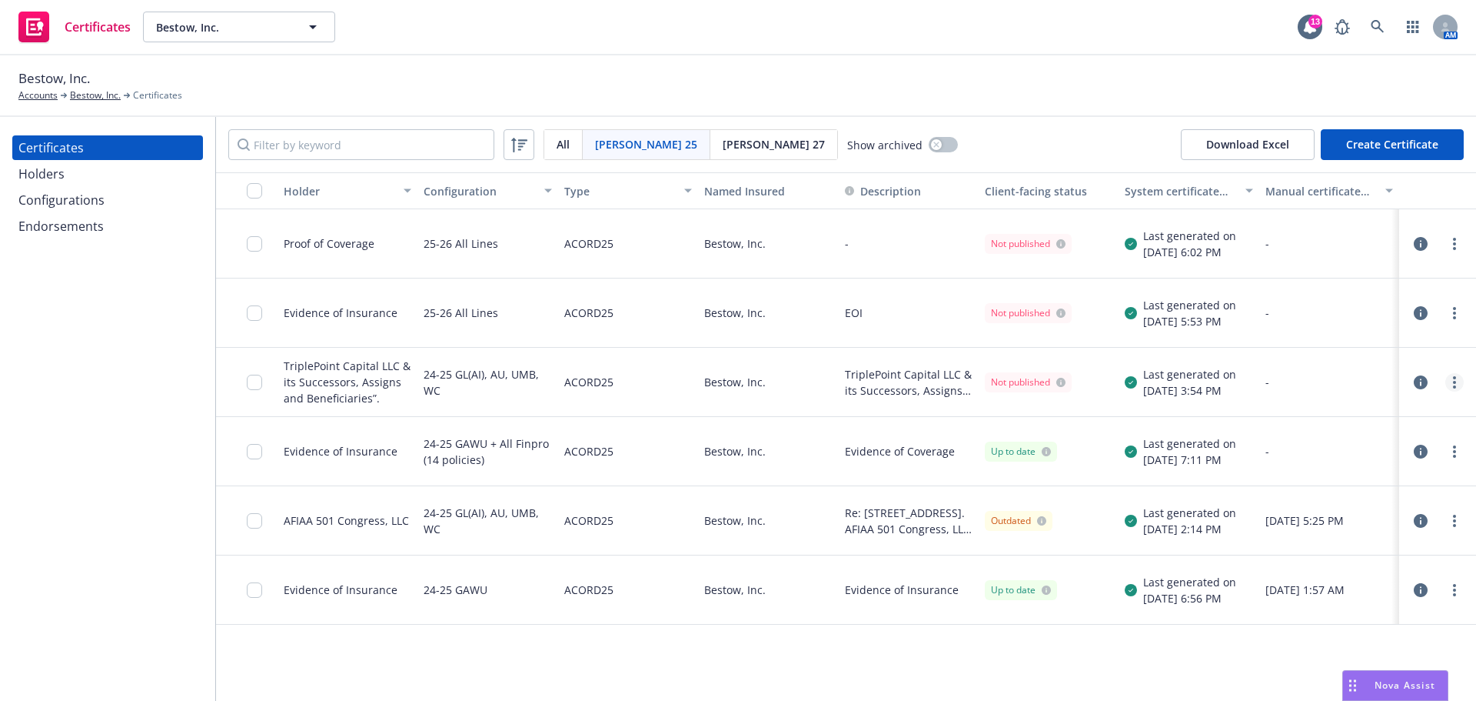
click at [1456, 384] on icon "more" at bounding box center [1454, 382] width 3 height 12
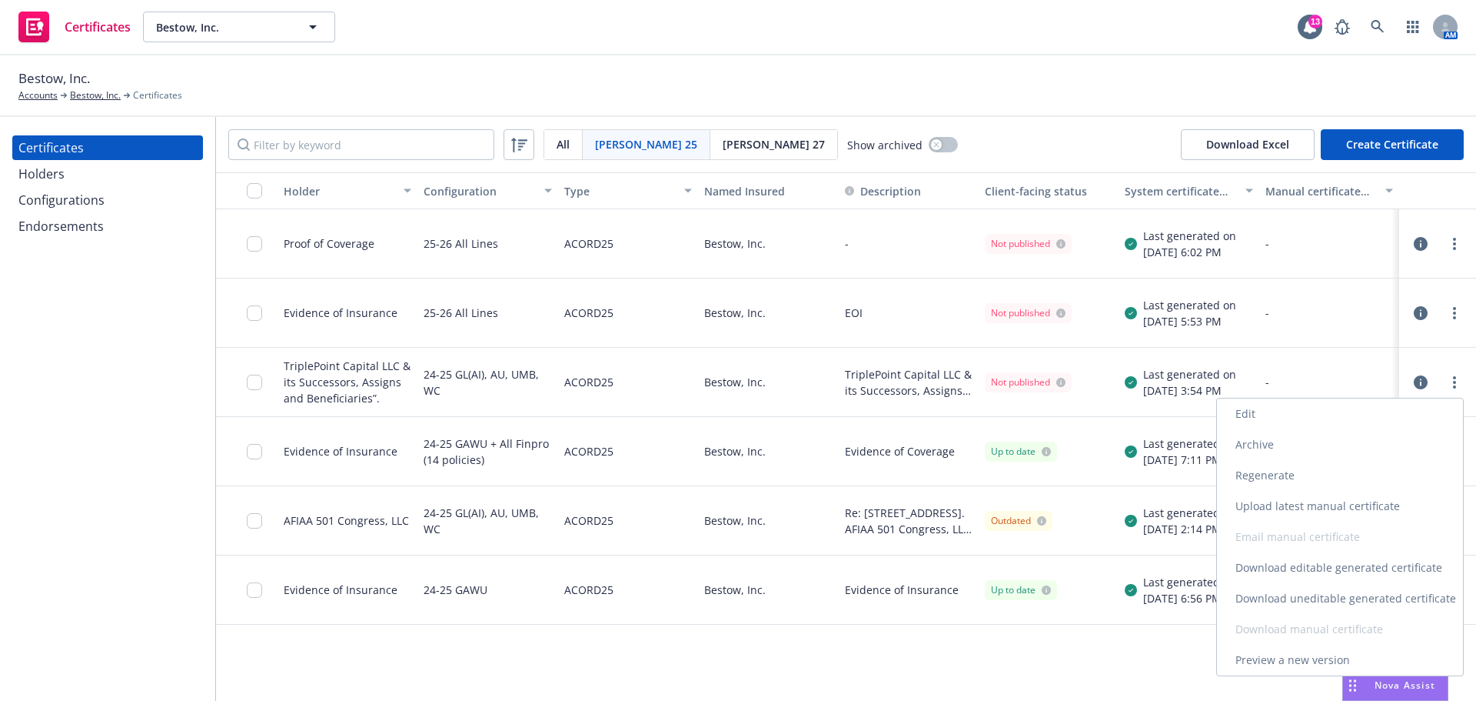
click at [1277, 594] on link "Download uneditable generated certificate" at bounding box center [1340, 598] width 246 height 31
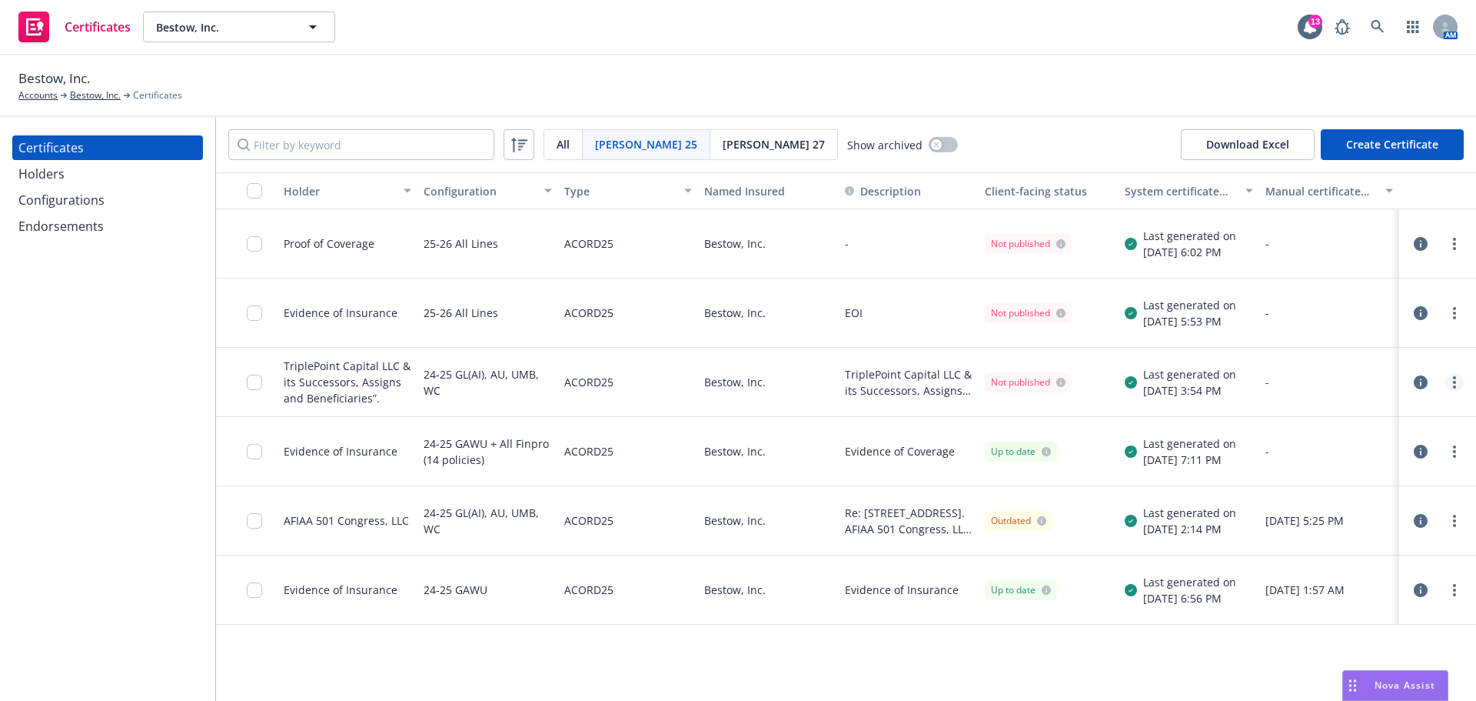
click at [1456, 381] on link "more" at bounding box center [1455, 382] width 18 height 18
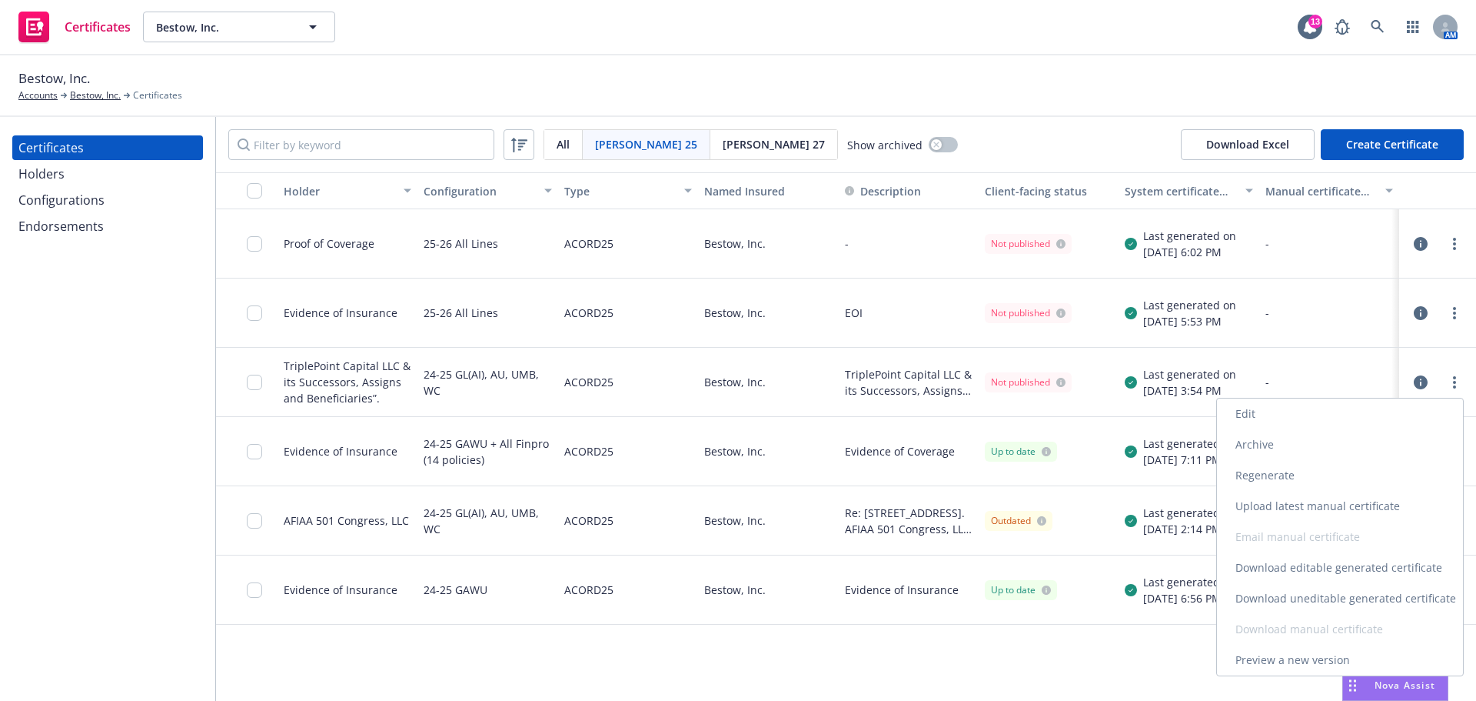
click at [1295, 600] on link "Download uneditable generated certificate" at bounding box center [1340, 598] width 246 height 31
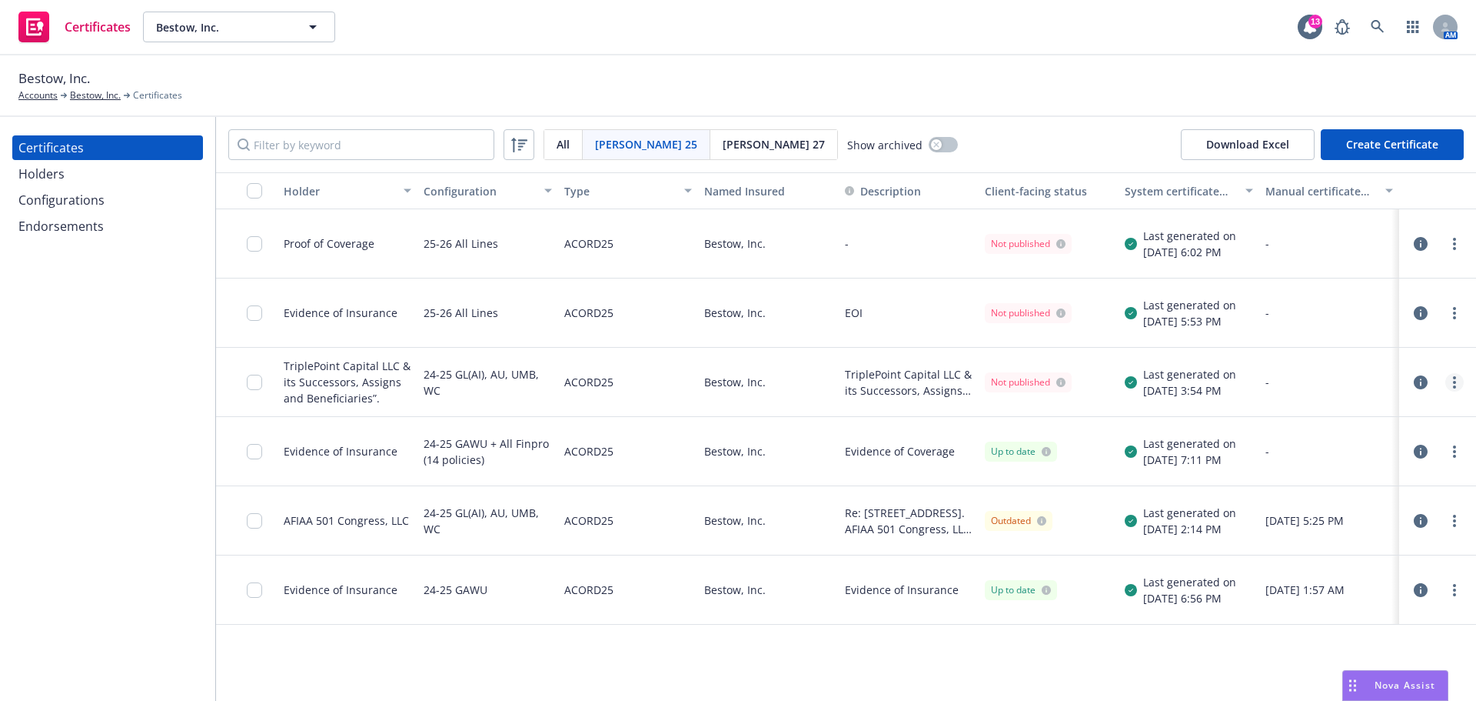
click at [1454, 381] on circle "more" at bounding box center [1454, 382] width 3 height 3
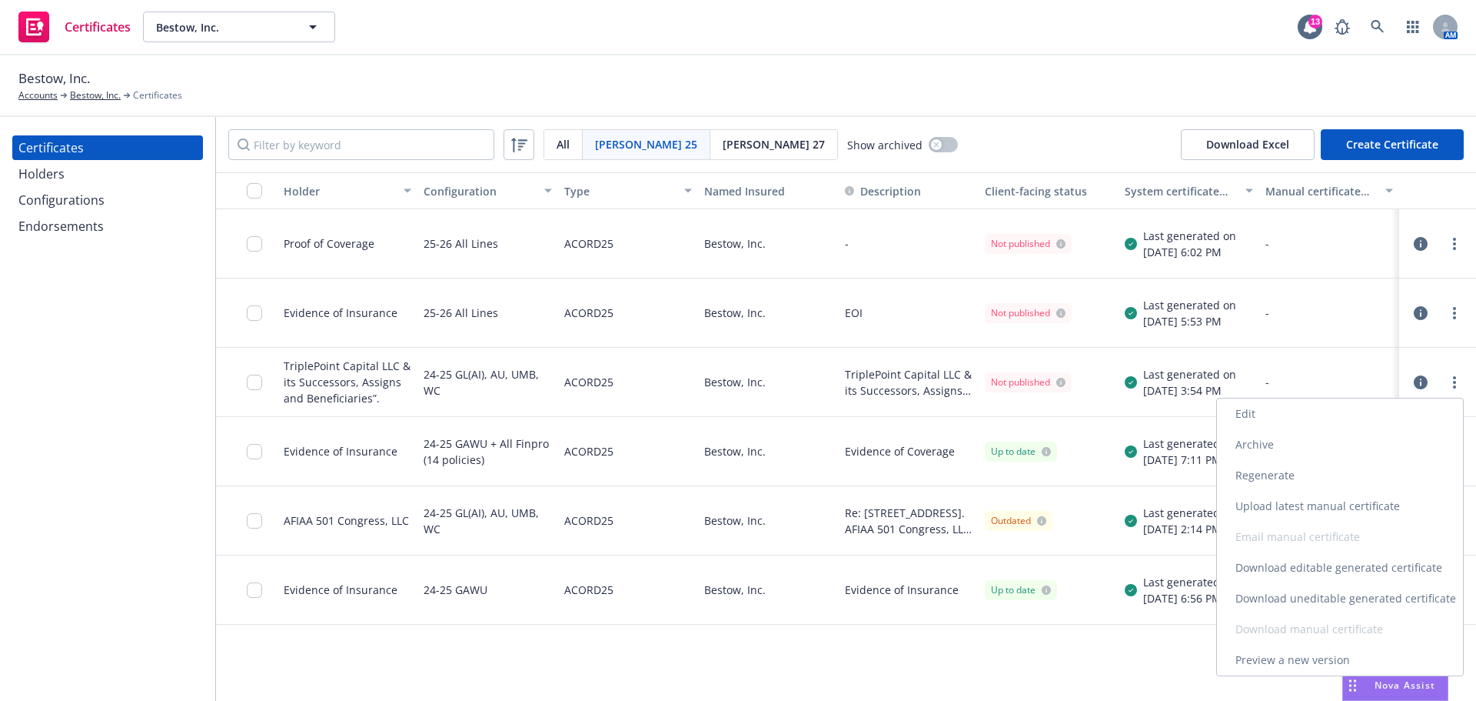
click at [1300, 569] on link "Download editable generated certificate" at bounding box center [1340, 567] width 246 height 31
